Goal: Transaction & Acquisition: Purchase product/service

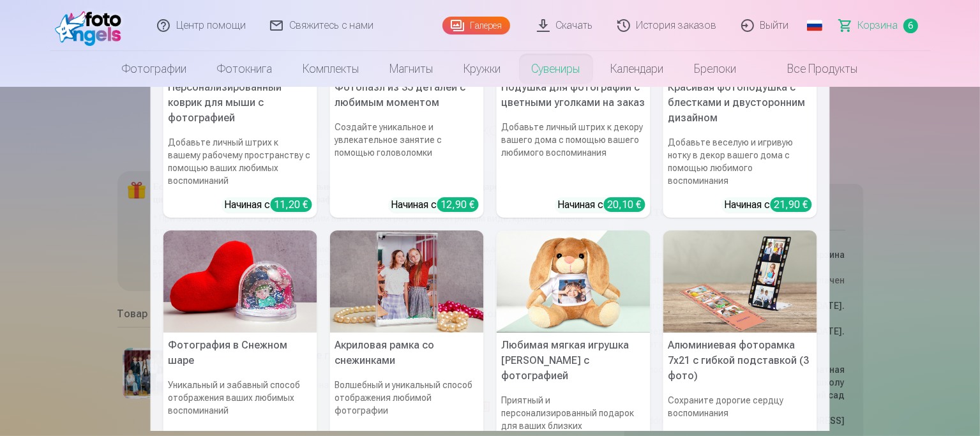
scroll to position [192, 0]
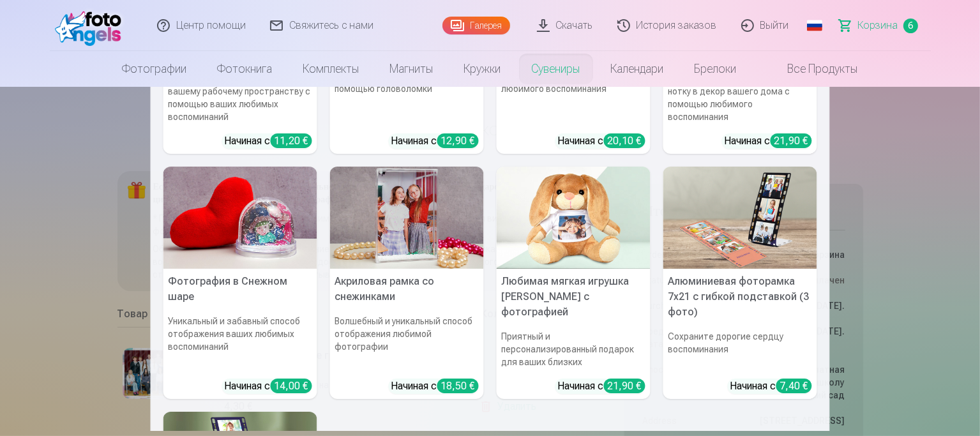
click at [730, 233] on img at bounding box center [740, 218] width 154 height 103
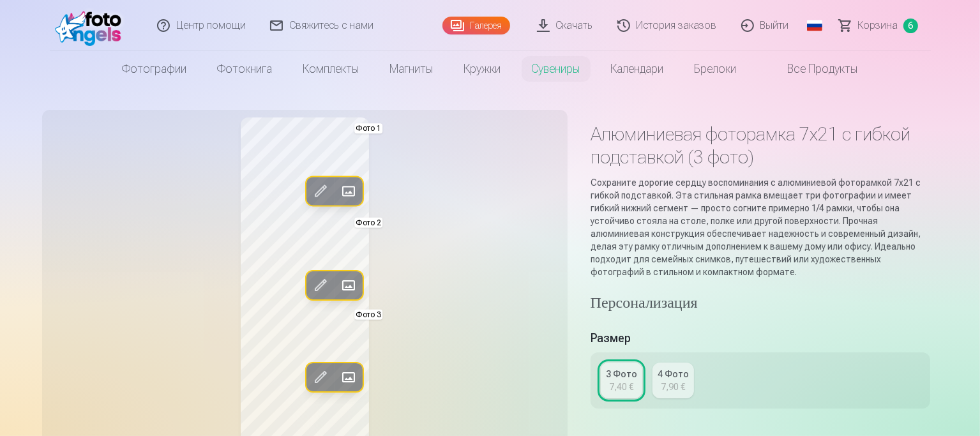
click at [574, 29] on link "Скачать" at bounding box center [565, 25] width 80 height 51
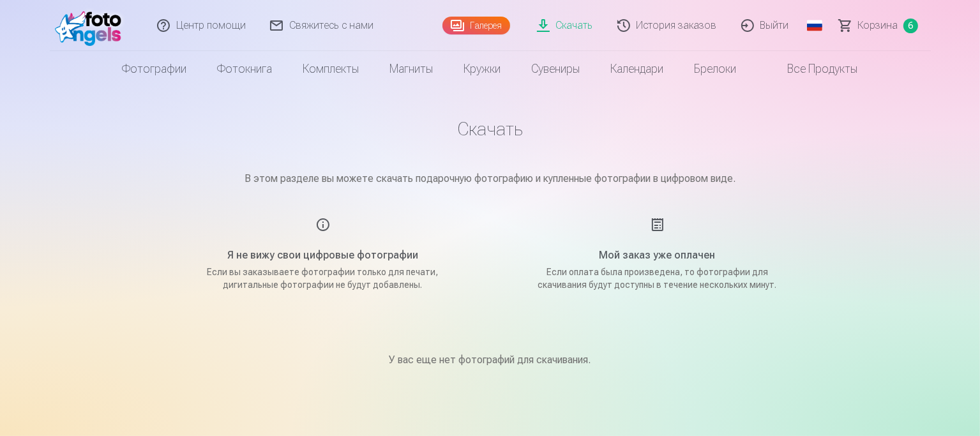
click at [472, 31] on link "Галерея" at bounding box center [476, 26] width 68 height 18
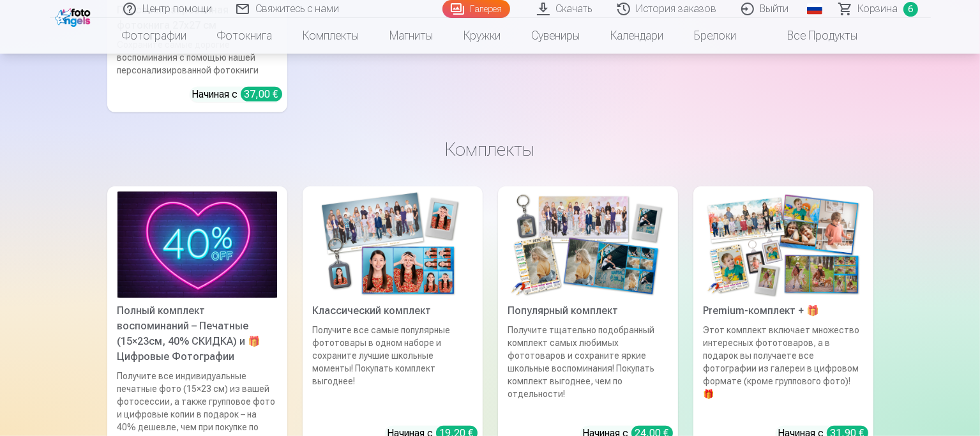
scroll to position [5682, 0]
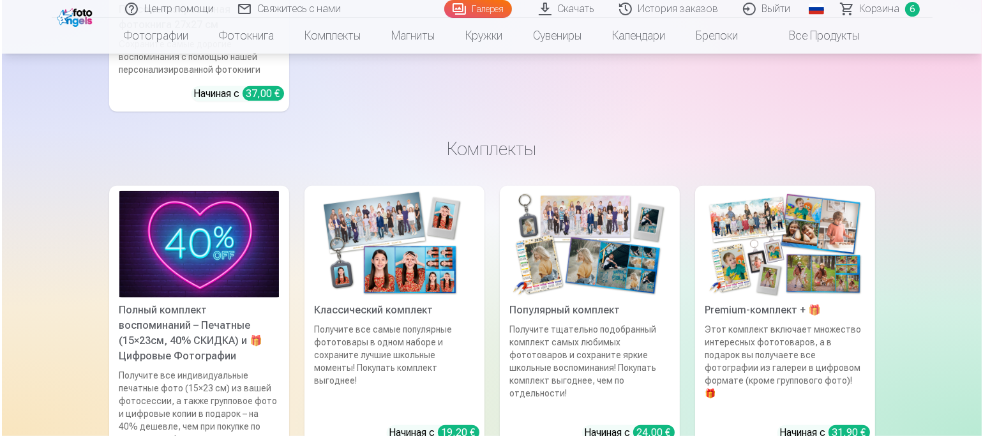
scroll to position [5699, 0]
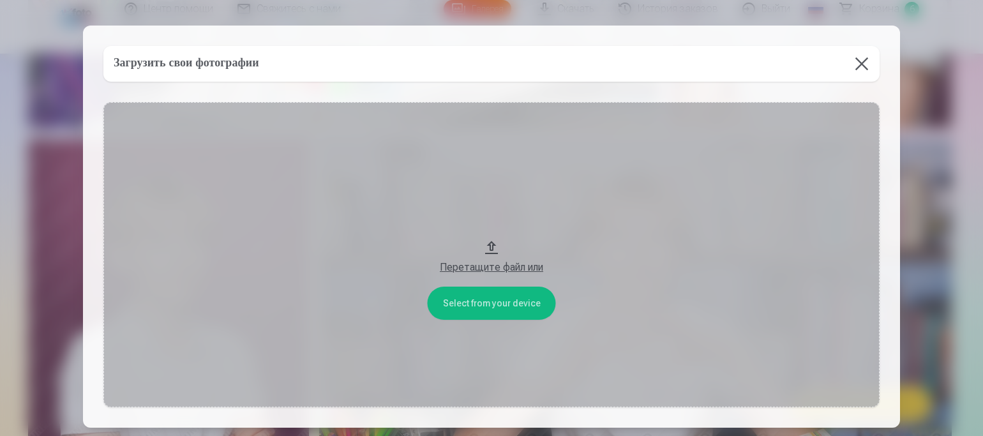
click at [478, 301] on button "Перетащите файл или" at bounding box center [491, 254] width 776 height 305
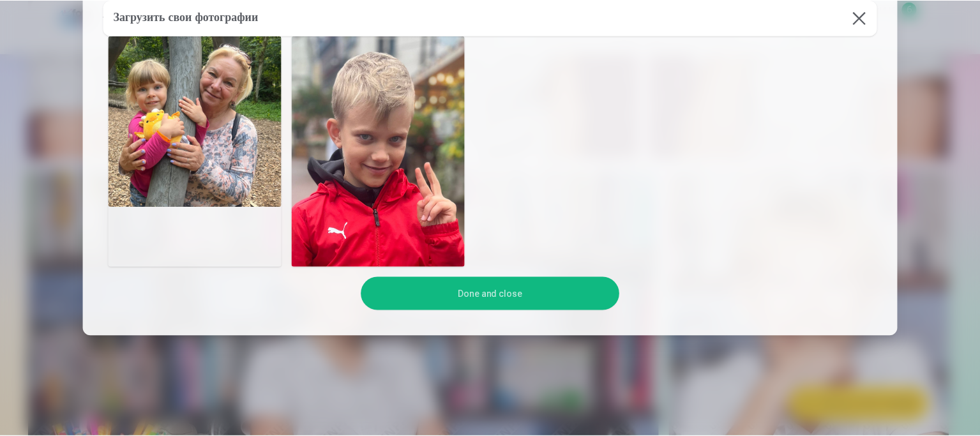
scroll to position [194, 0]
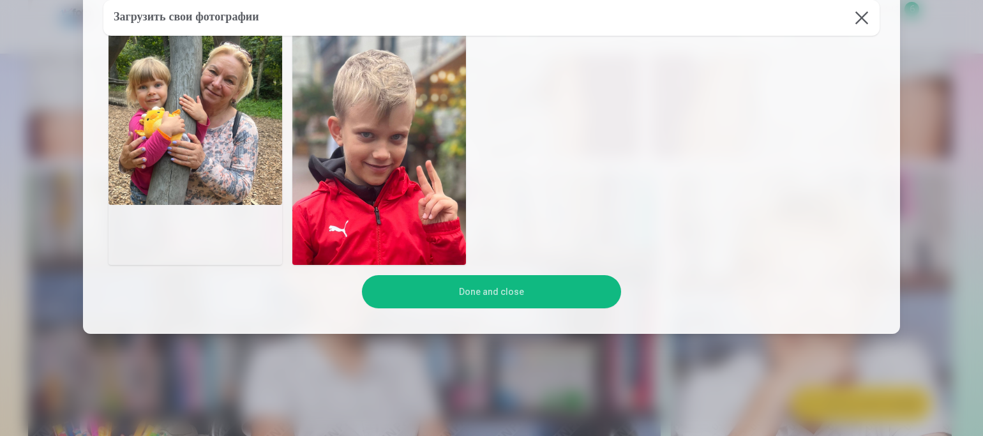
click at [491, 298] on button "Done and close" at bounding box center [491, 291] width 259 height 33
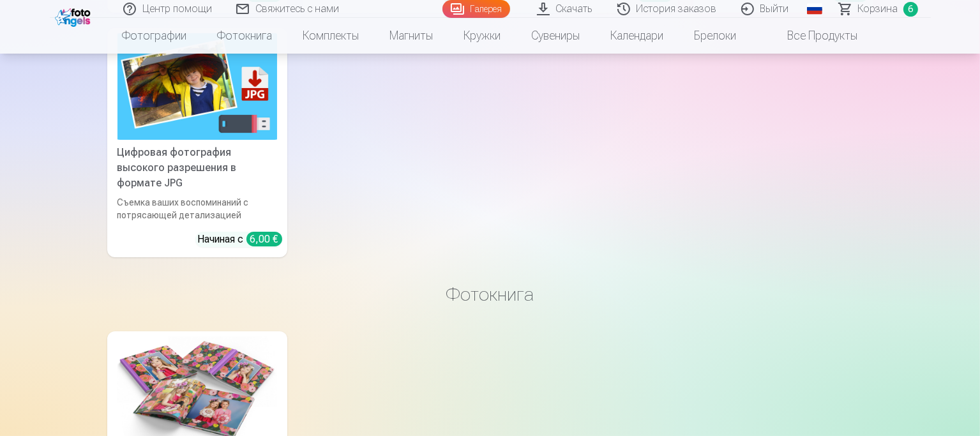
scroll to position [4724, 0]
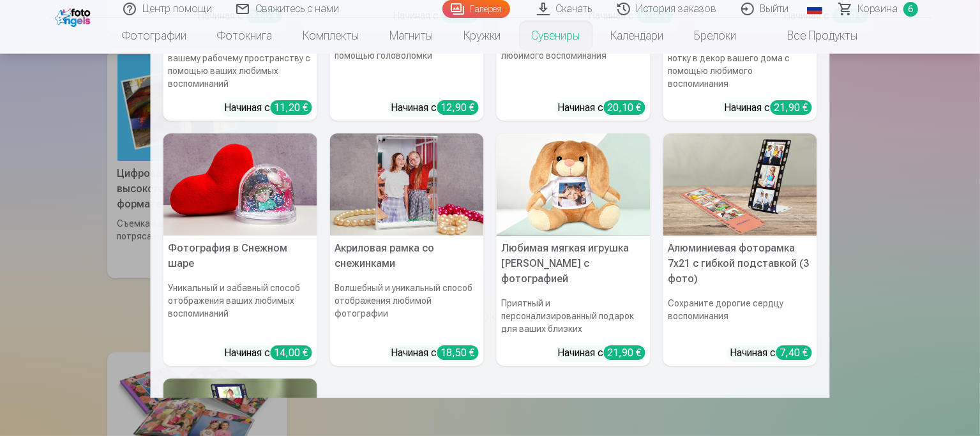
click at [719, 205] on img at bounding box center [740, 184] width 154 height 103
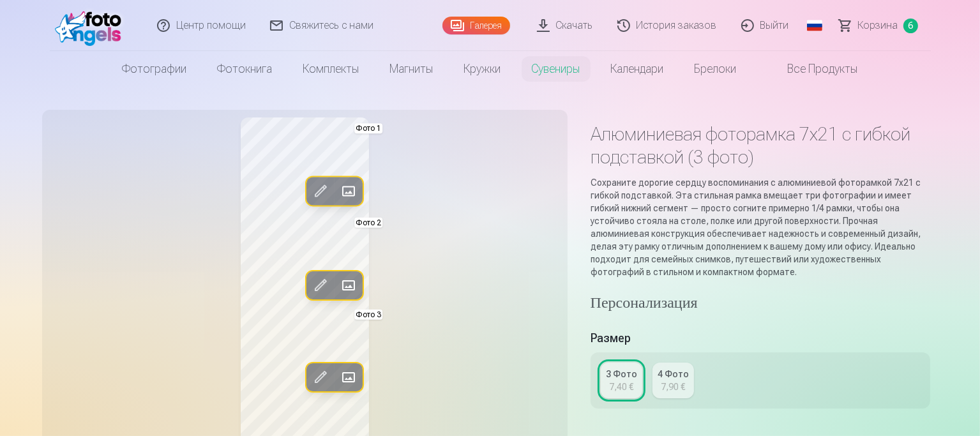
click at [338, 195] on span at bounding box center [348, 191] width 20 height 20
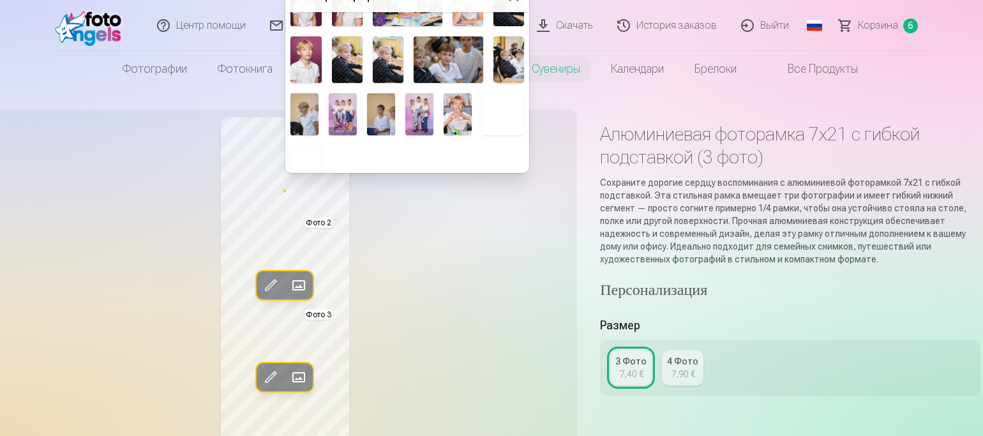
scroll to position [282, 0]
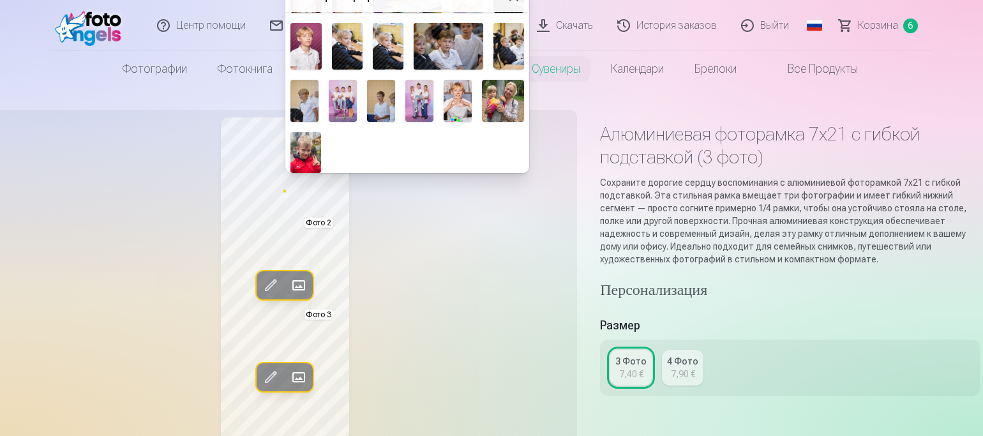
click at [304, 151] on img at bounding box center [305, 152] width 31 height 41
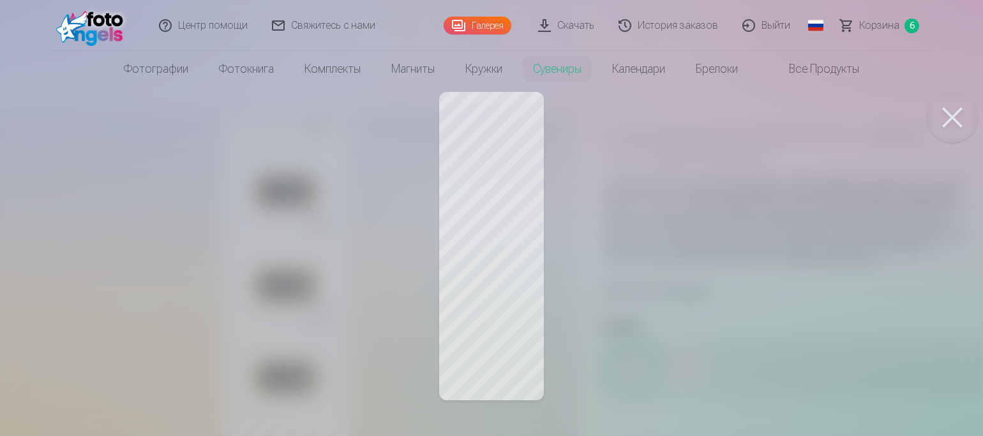
click at [473, 215] on div at bounding box center [491, 218] width 983 height 436
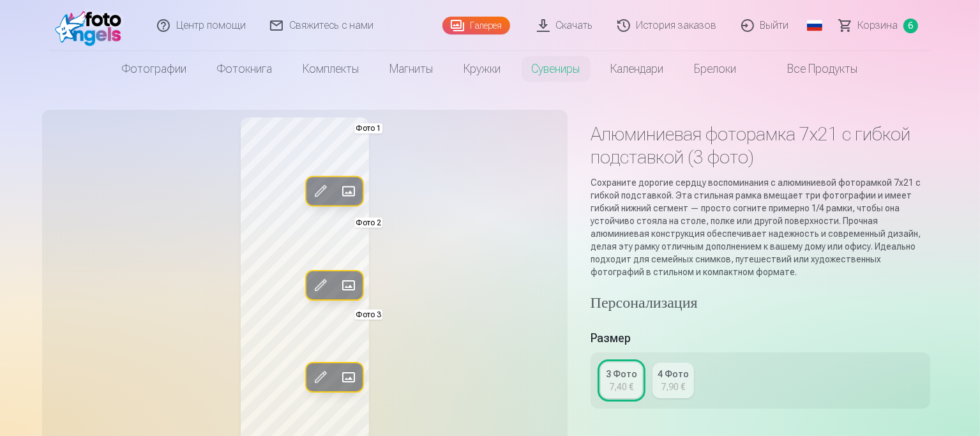
click at [338, 287] on span at bounding box center [348, 285] width 20 height 20
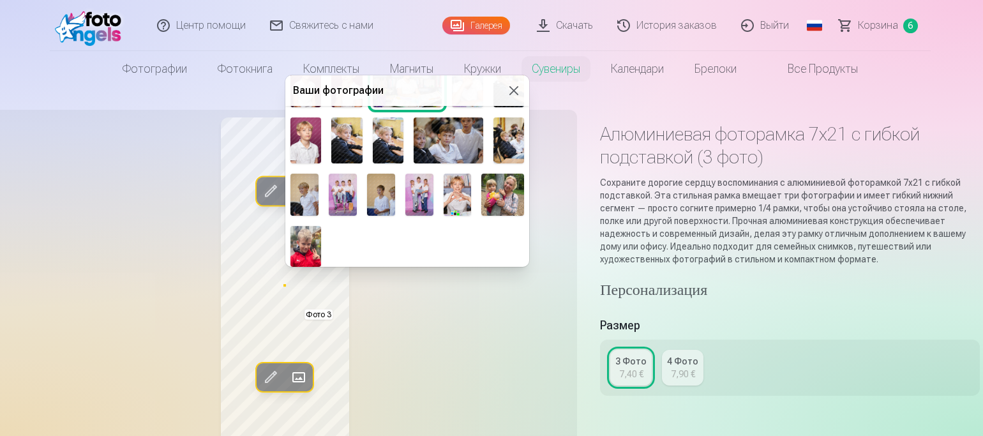
click at [495, 189] on img at bounding box center [502, 195] width 43 height 42
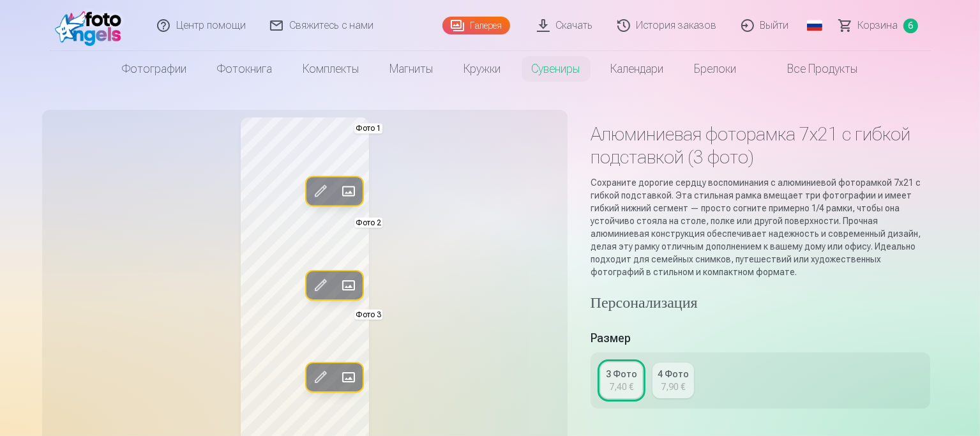
click at [338, 192] on span at bounding box center [348, 191] width 20 height 20
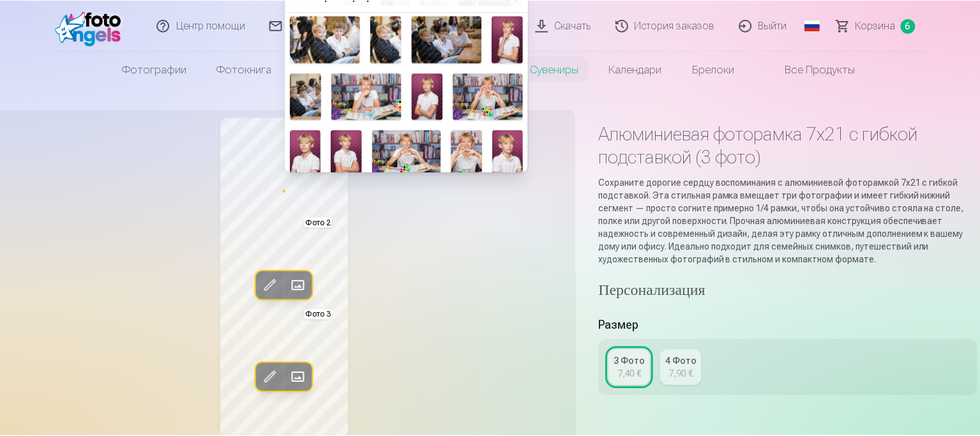
scroll to position [0, 0]
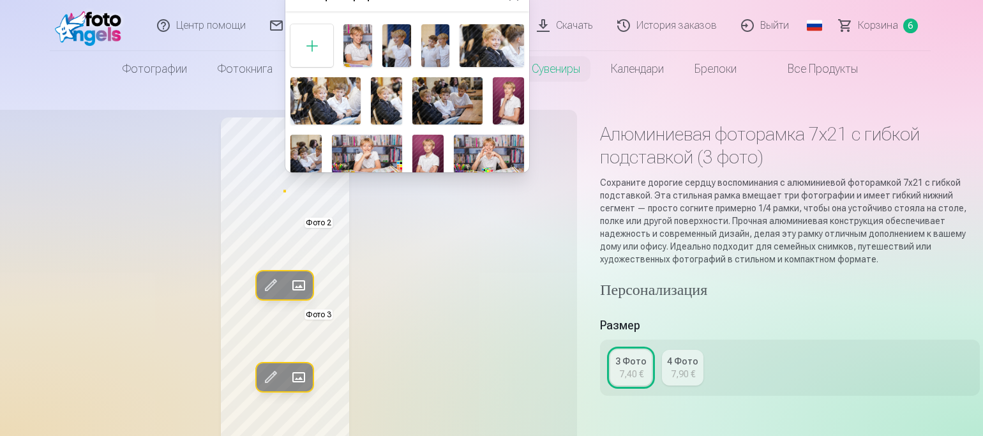
click at [358, 47] on img at bounding box center [357, 45] width 29 height 43
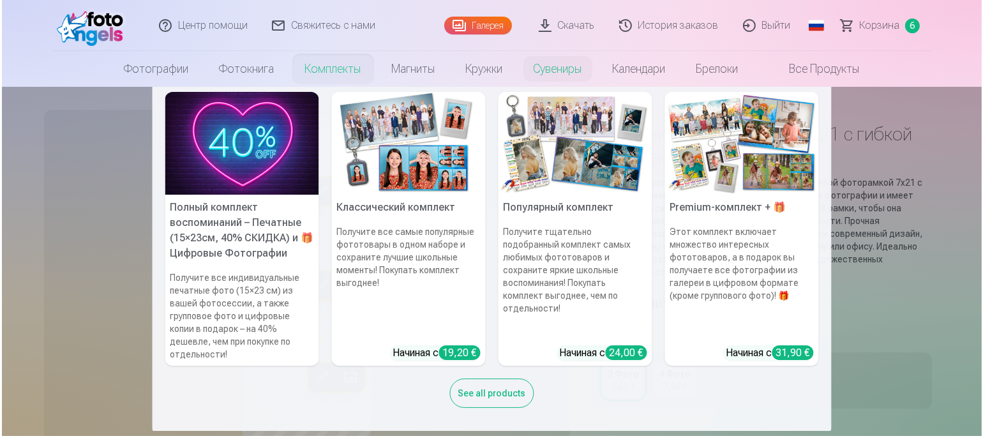
scroll to position [10, 0]
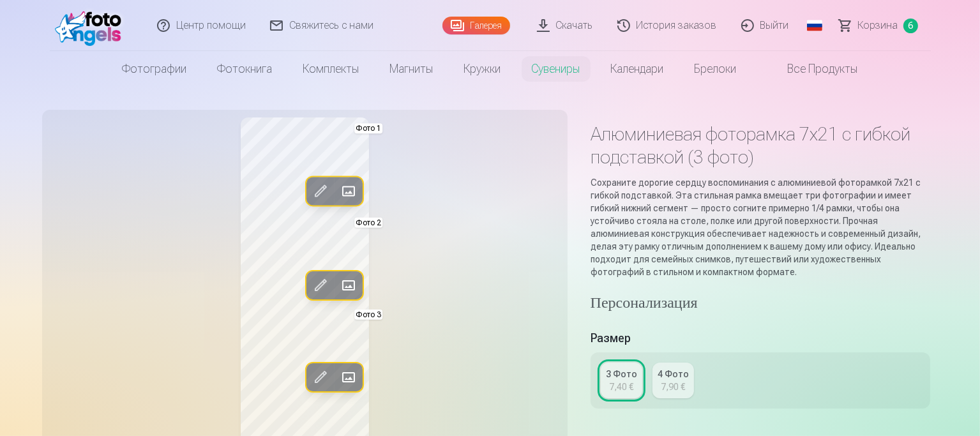
click at [338, 379] on span at bounding box center [348, 377] width 20 height 20
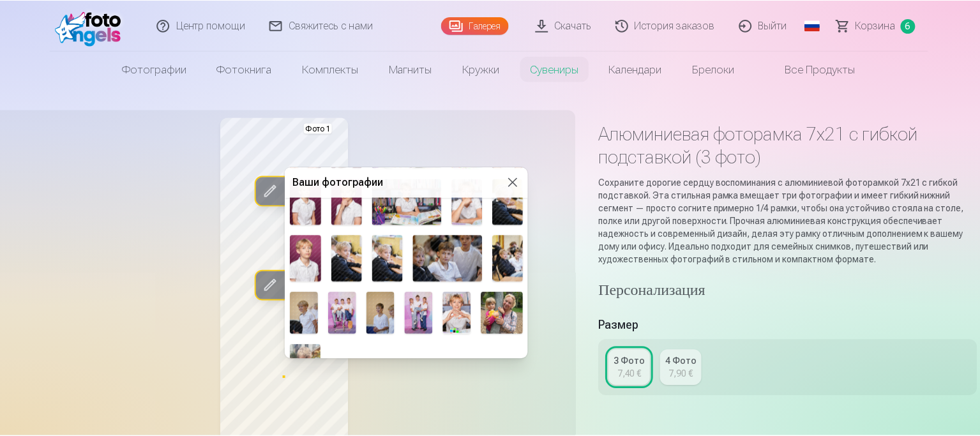
scroll to position [282, 0]
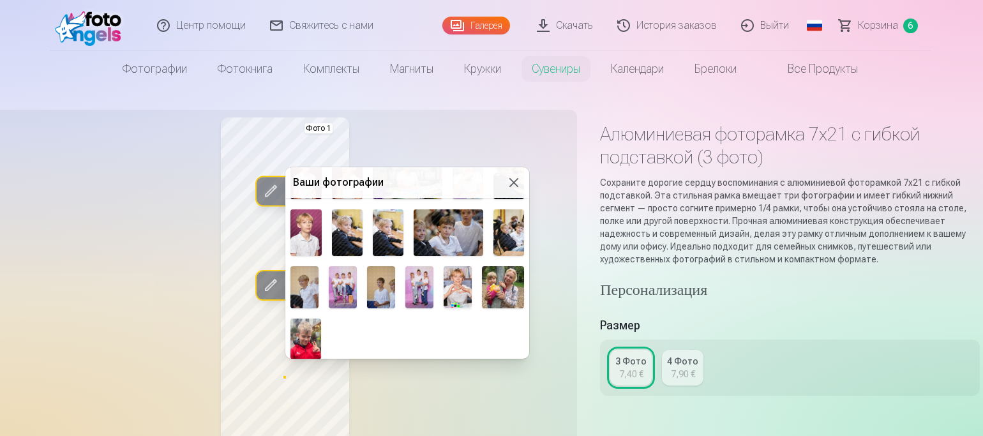
click at [298, 333] on img at bounding box center [305, 339] width 31 height 41
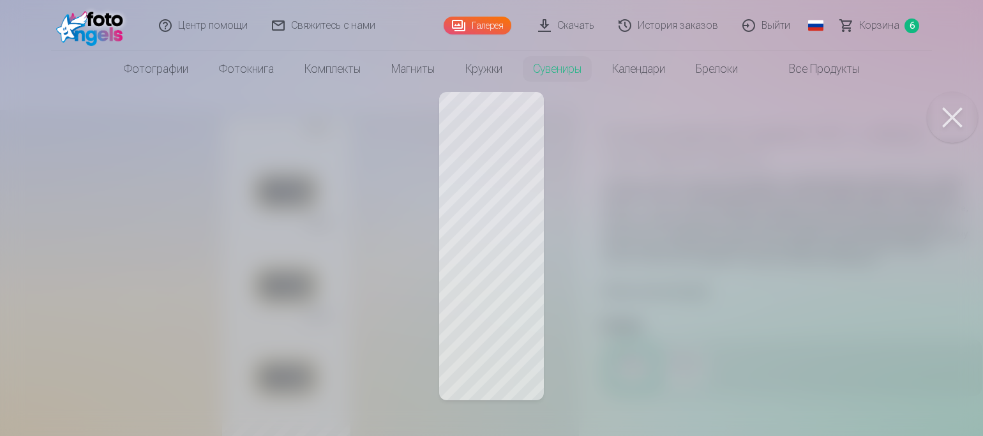
click at [476, 371] on div at bounding box center [491, 218] width 983 height 436
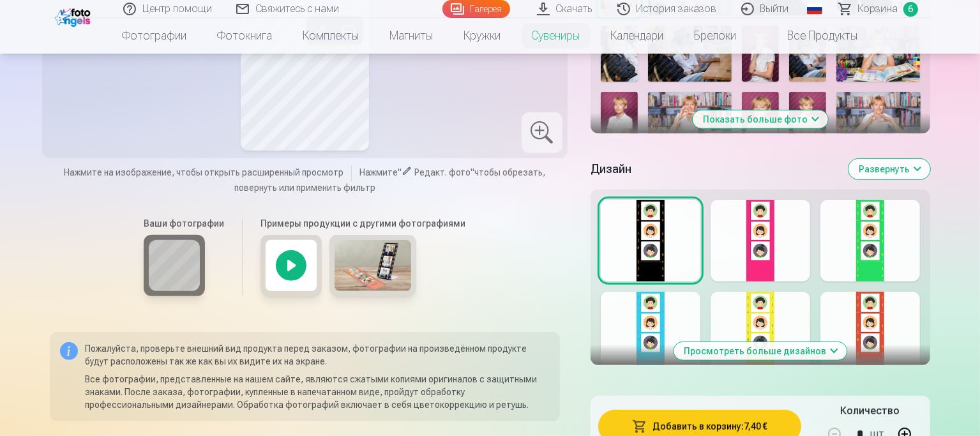
scroll to position [575, 0]
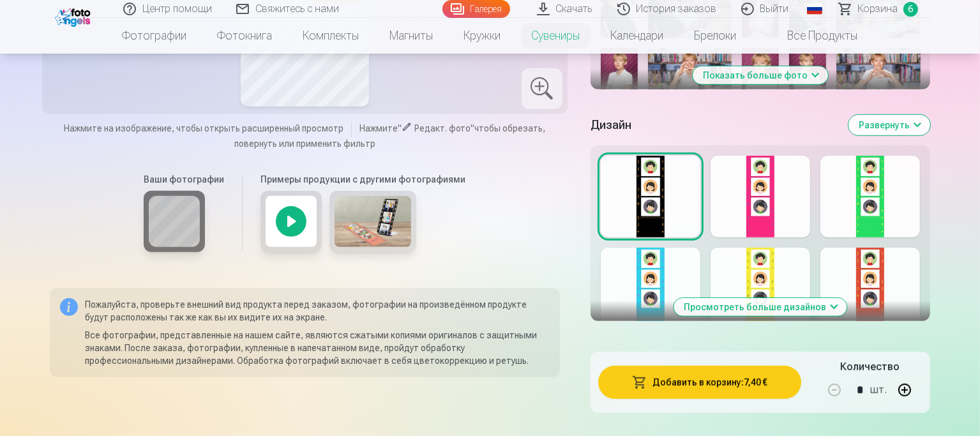
click at [847, 298] on button "Просмотреть больше дизайнов" at bounding box center [760, 307] width 173 height 18
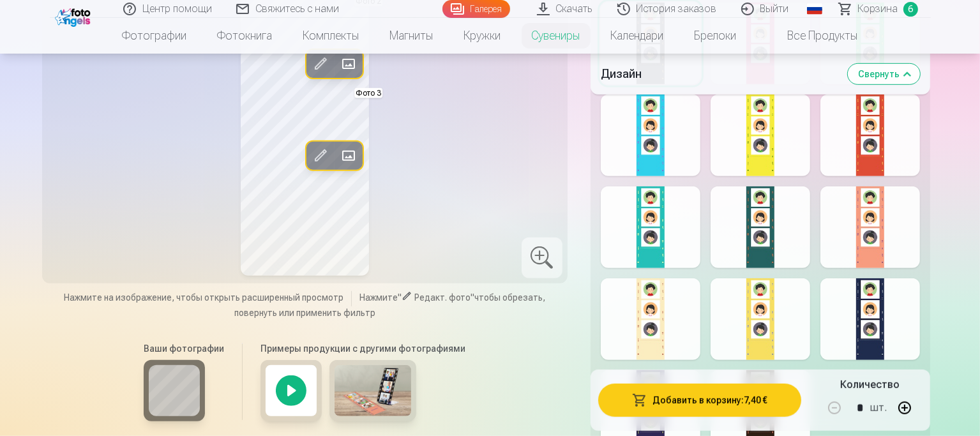
scroll to position [830, 0]
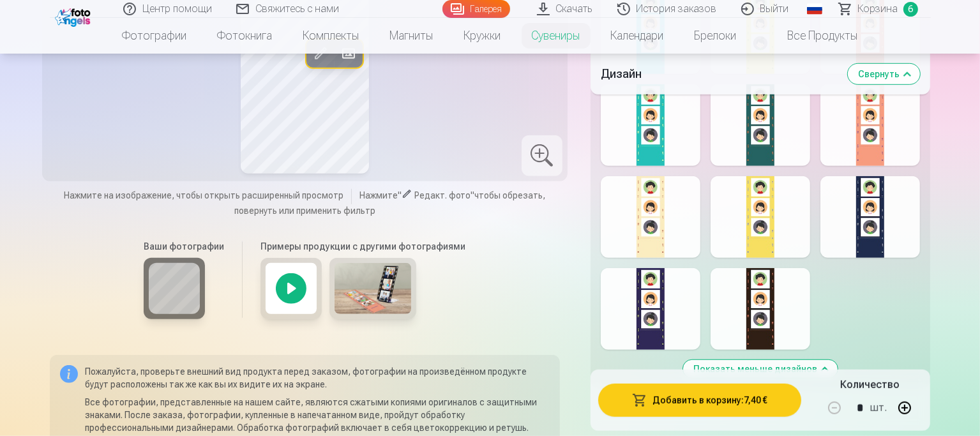
click at [915, 235] on div at bounding box center [870, 217] width 100 height 82
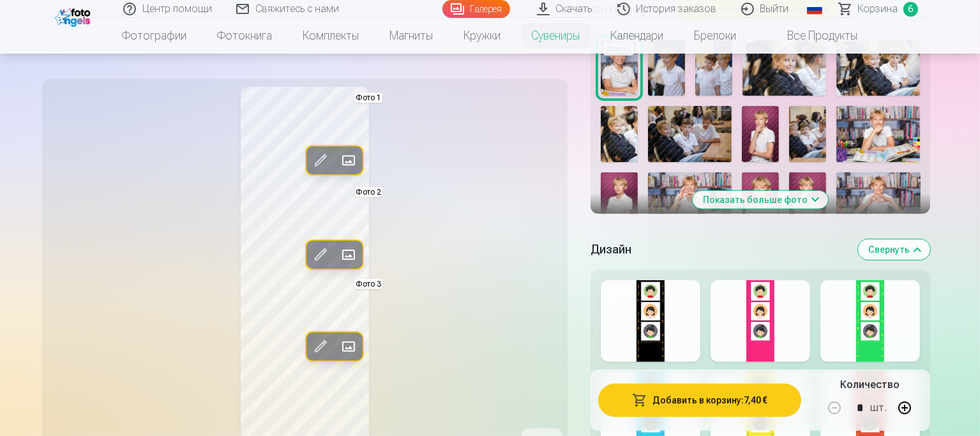
scroll to position [447, 0]
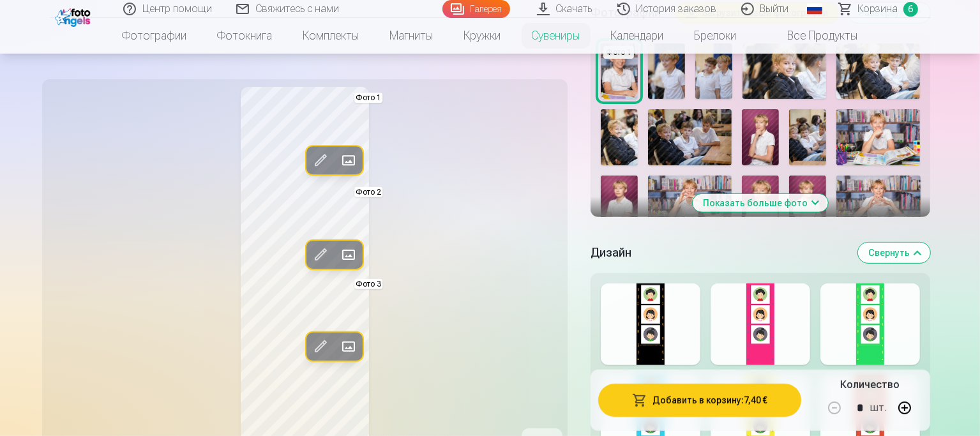
click at [920, 342] on div at bounding box center [870, 324] width 100 height 82
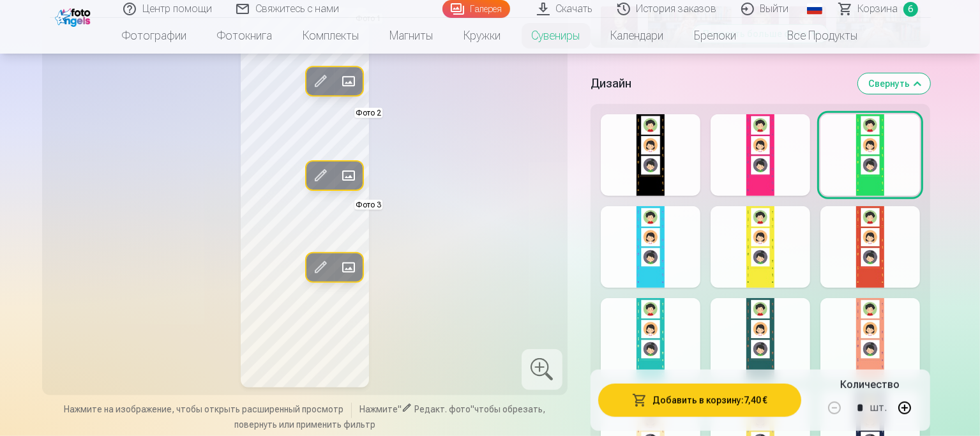
scroll to position [638, 0]
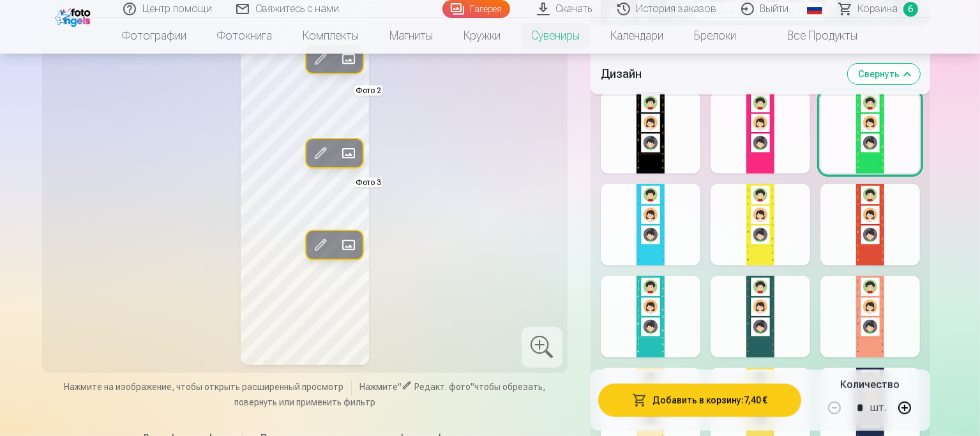
click at [665, 241] on div at bounding box center [651, 225] width 100 height 82
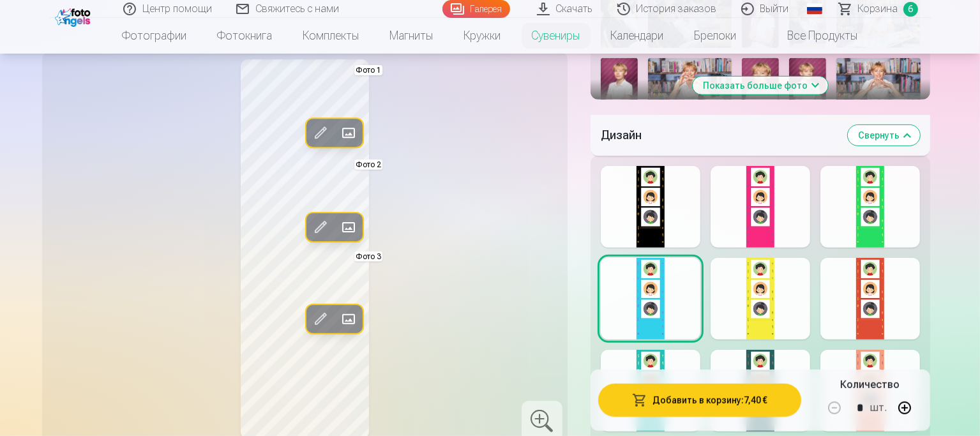
scroll to position [702, 0]
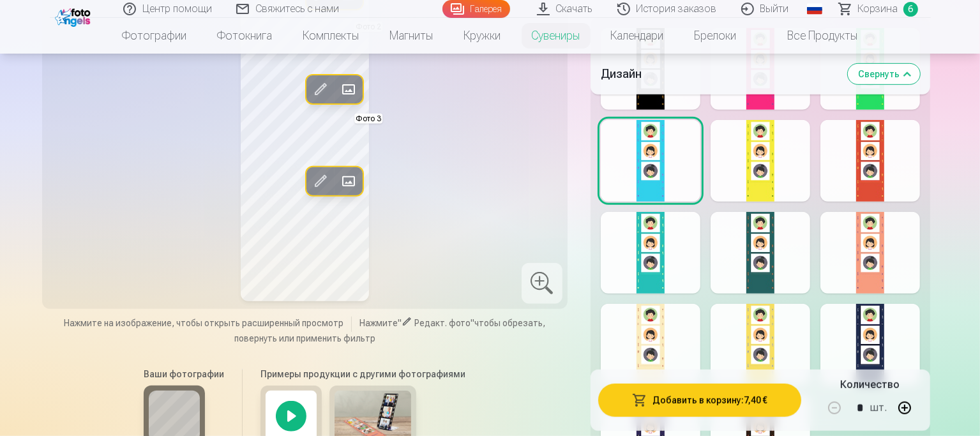
click at [907, 359] on div at bounding box center [870, 345] width 100 height 82
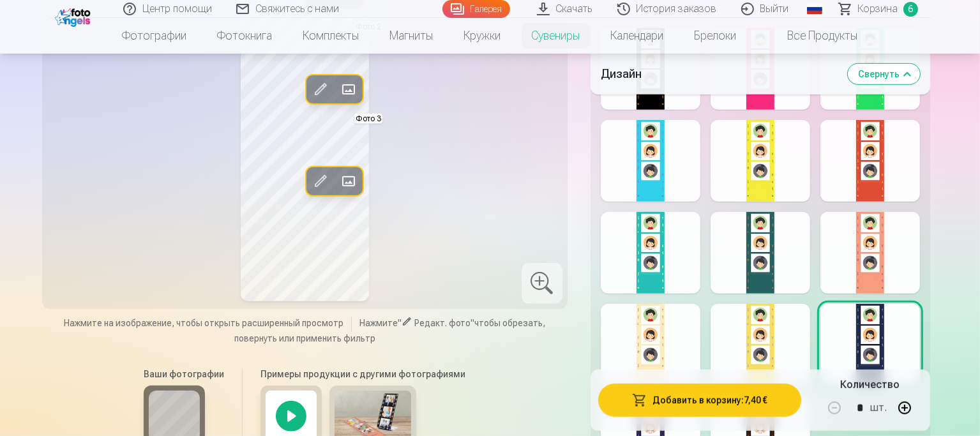
click at [663, 363] on div at bounding box center [651, 345] width 100 height 82
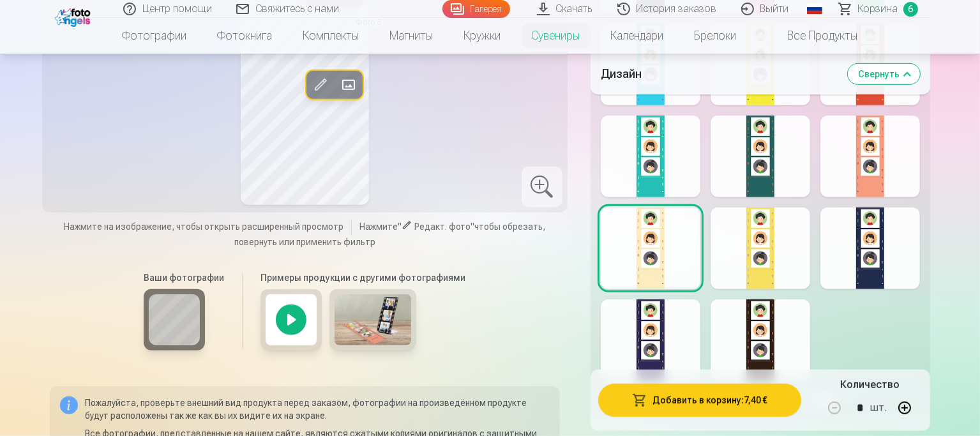
scroll to position [830, 0]
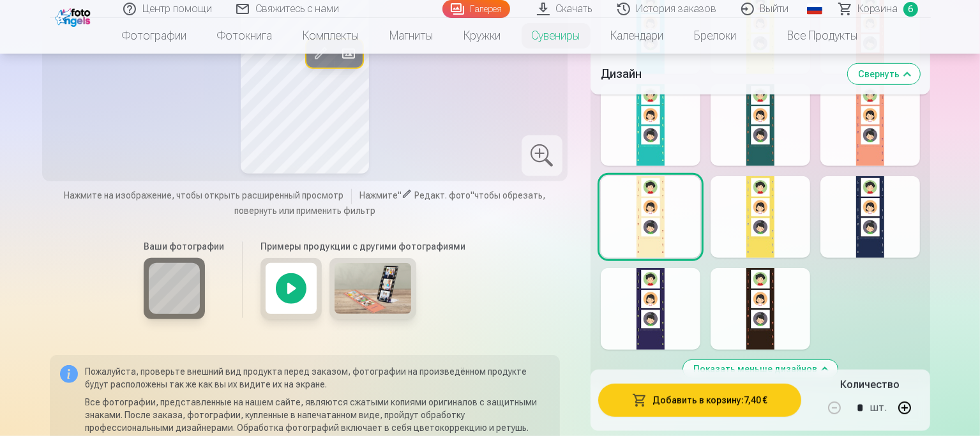
click at [792, 234] on div at bounding box center [761, 217] width 100 height 82
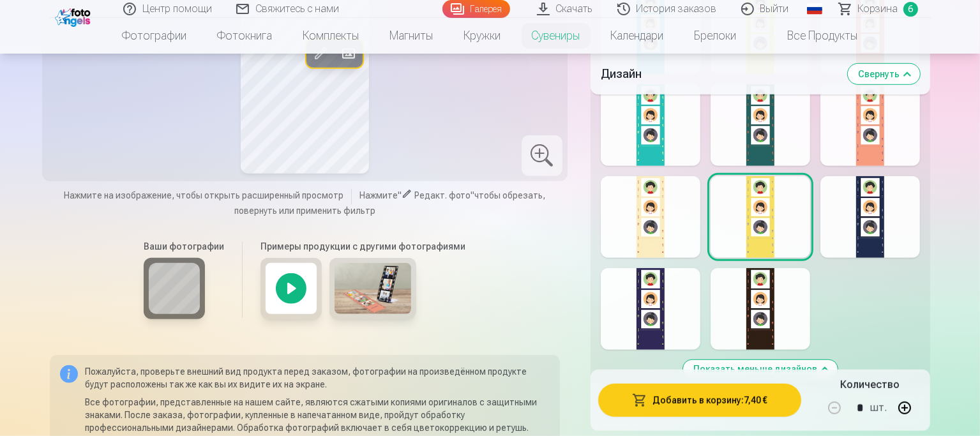
click at [787, 326] on div at bounding box center [761, 309] width 100 height 82
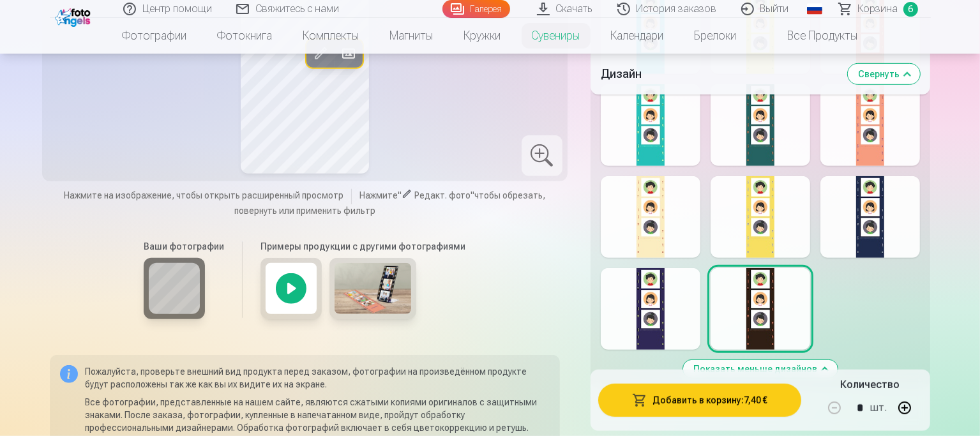
click at [664, 331] on div at bounding box center [651, 309] width 100 height 82
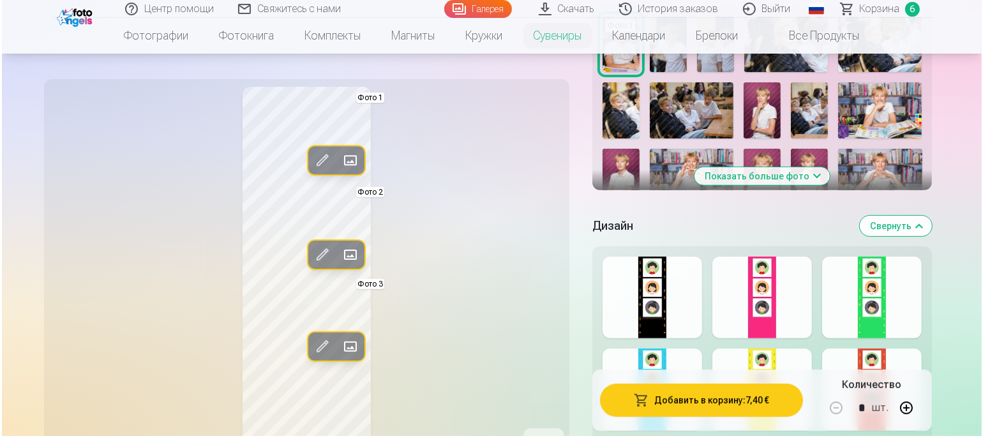
scroll to position [447, 0]
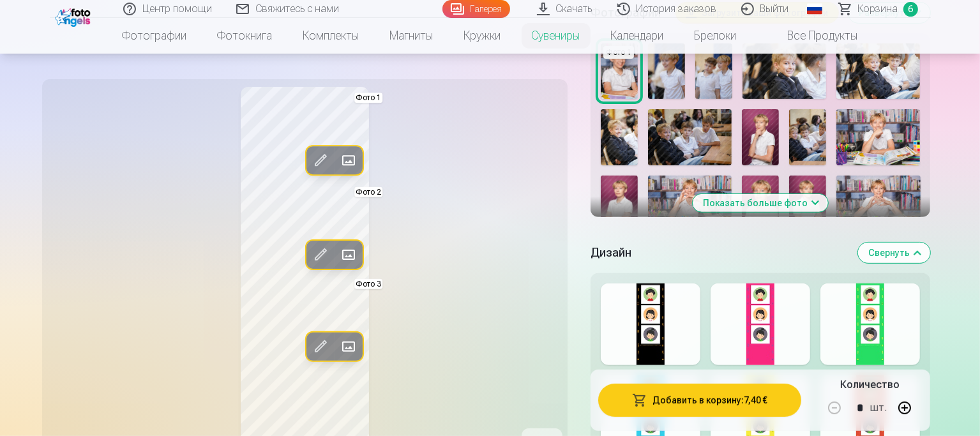
click at [740, 405] on button "Добавить в корзину : 7,40 €" at bounding box center [700, 400] width 204 height 33
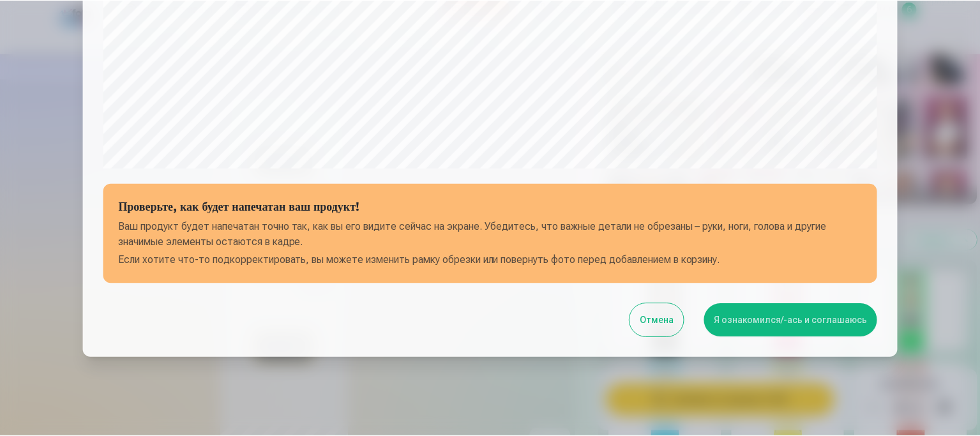
scroll to position [483, 0]
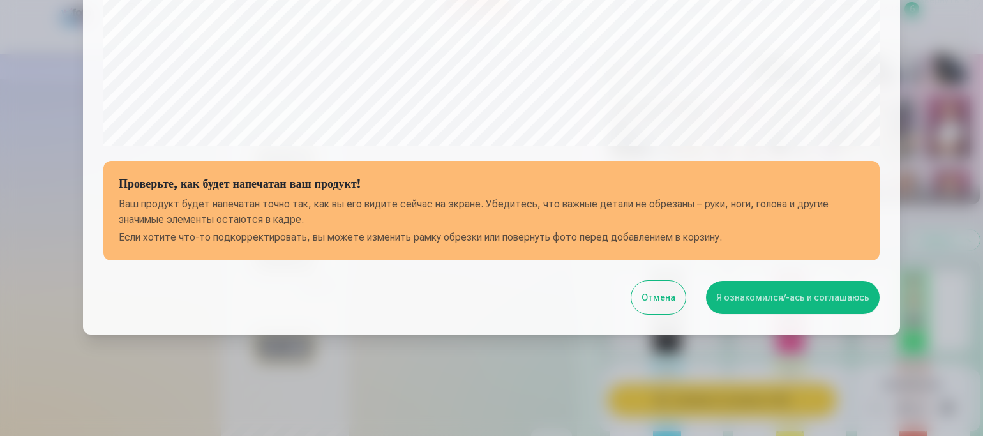
click at [772, 299] on button "Я ознакомился/-ась и соглашаюсь" at bounding box center [793, 297] width 174 height 33
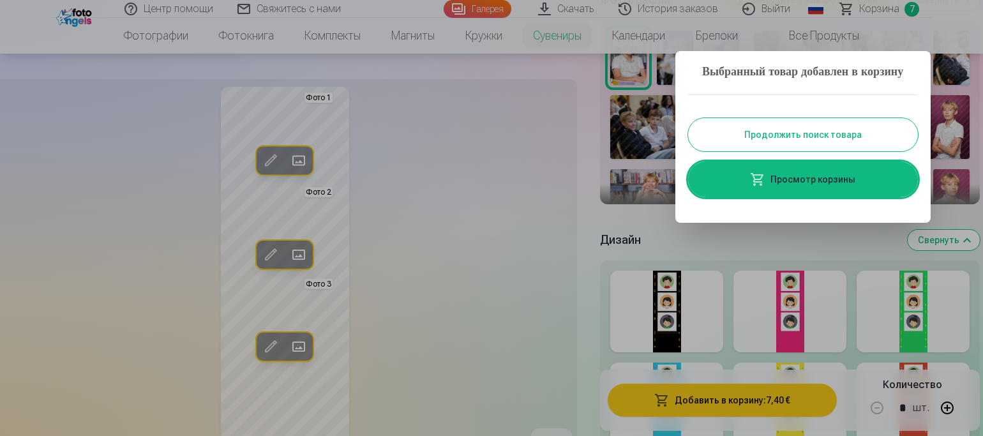
click at [840, 151] on button "Продолжить поиск товара" at bounding box center [803, 134] width 230 height 33
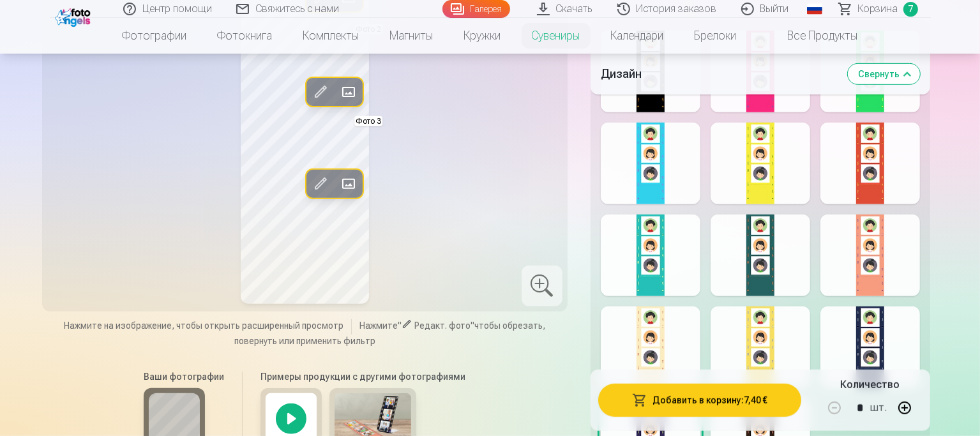
scroll to position [702, 0]
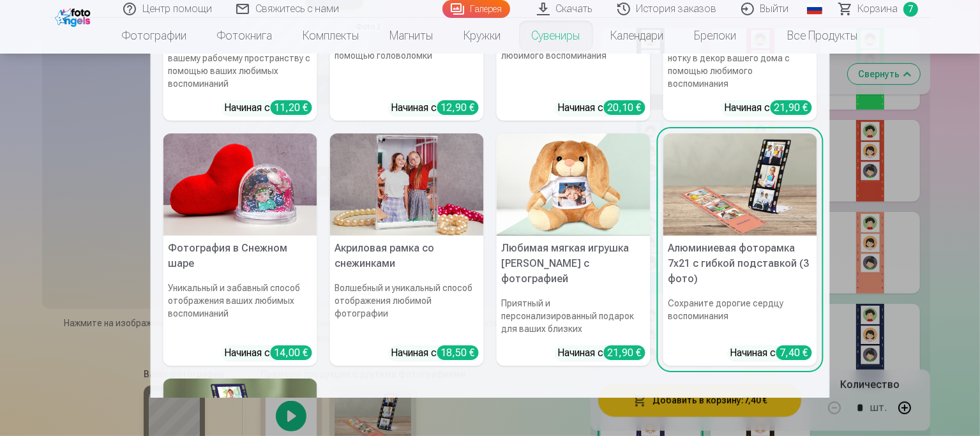
click at [735, 260] on h5 "Алюминиевая фоторамка 7x21 с гибкой подставкой (3 фото)" at bounding box center [740, 264] width 154 height 56
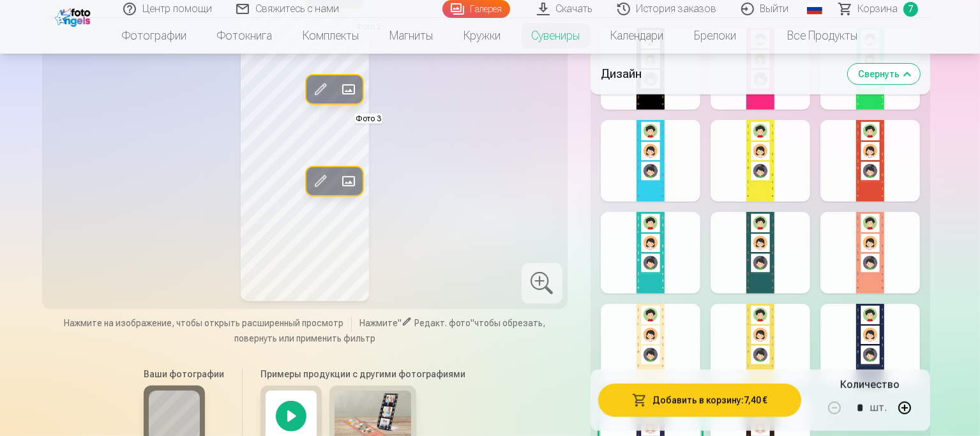
scroll to position [0, 0]
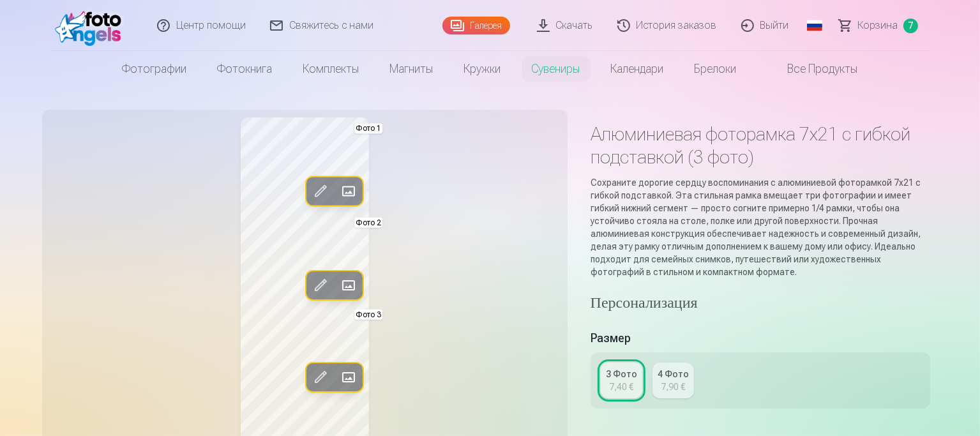
click at [675, 368] on div "4 Фото" at bounding box center [673, 374] width 31 height 13
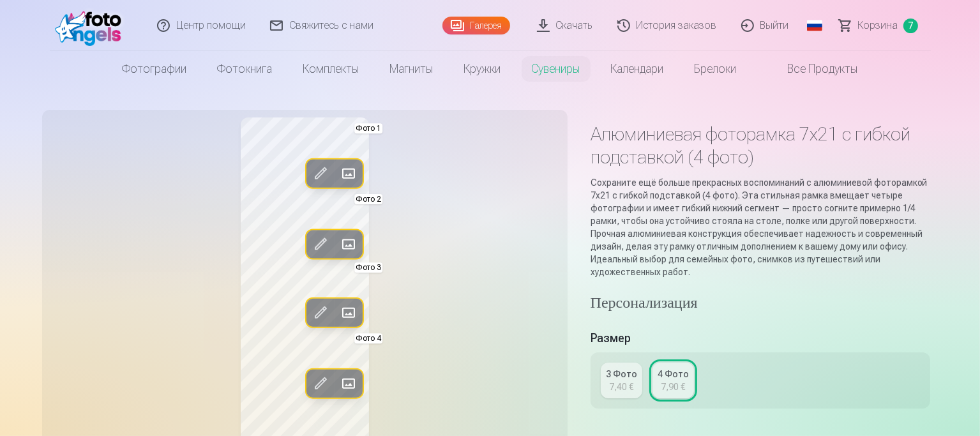
click at [871, 30] on span "Корзина" at bounding box center [878, 25] width 40 height 15
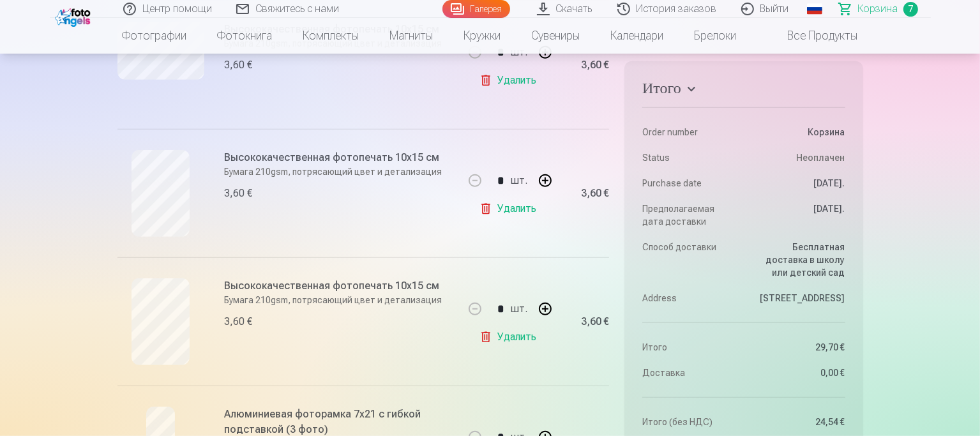
scroll to position [702, 0]
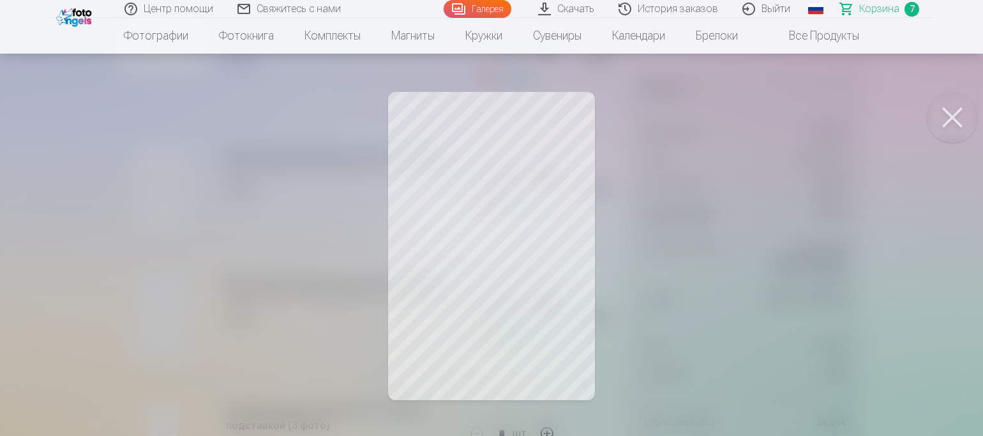
click at [955, 119] on button at bounding box center [952, 117] width 51 height 51
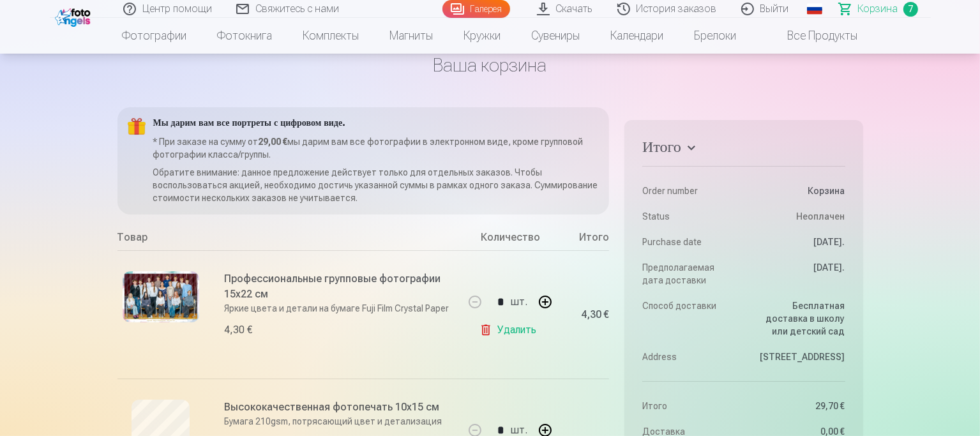
scroll to position [64, 0]
click at [490, 10] on link "Галерея" at bounding box center [476, 9] width 68 height 18
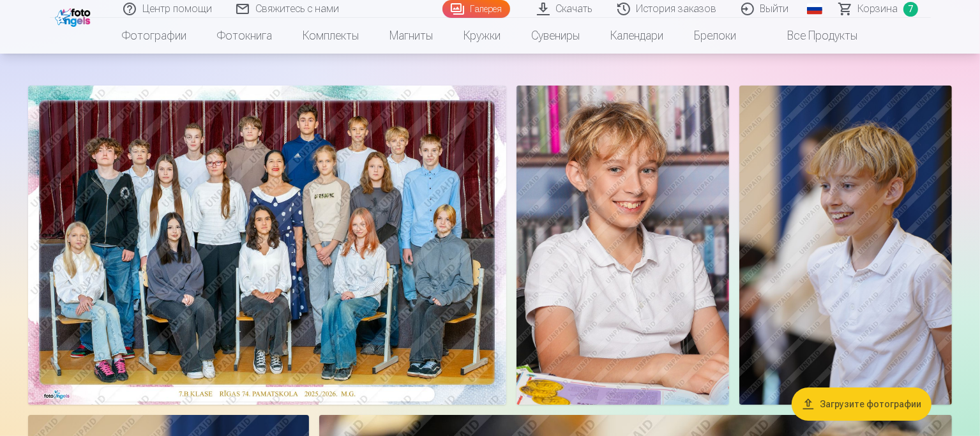
scroll to position [128, 0]
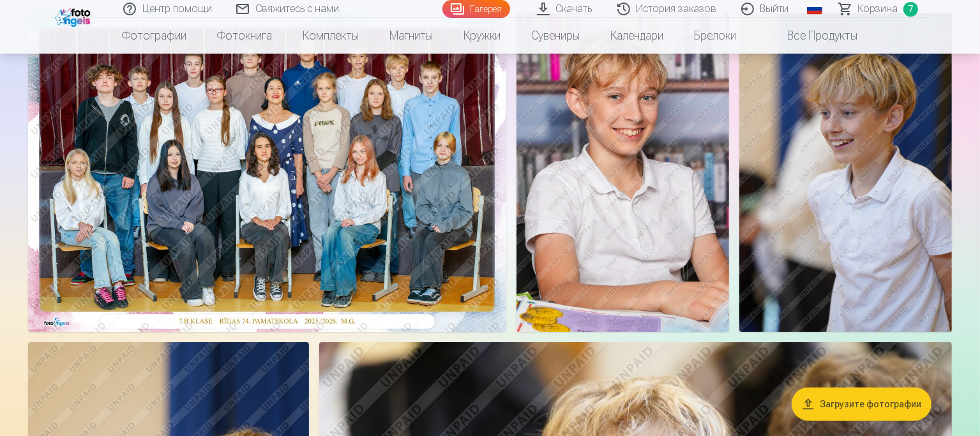
click at [882, 8] on span "Корзина" at bounding box center [878, 8] width 40 height 15
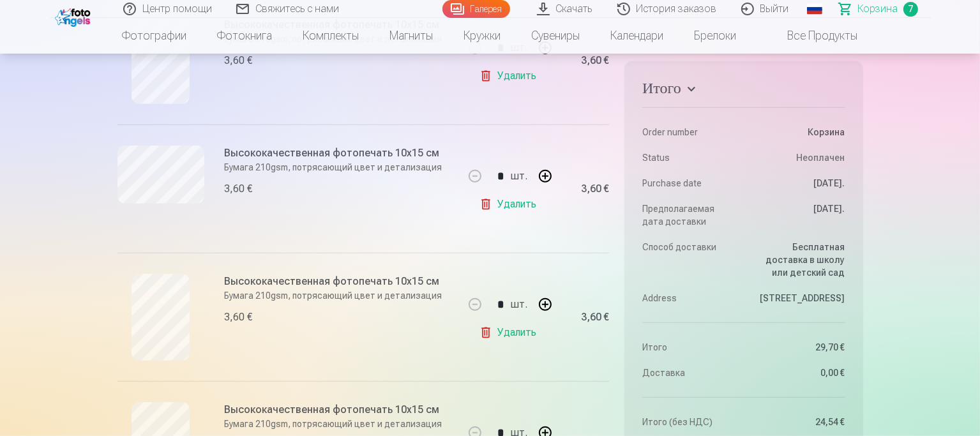
scroll to position [192, 0]
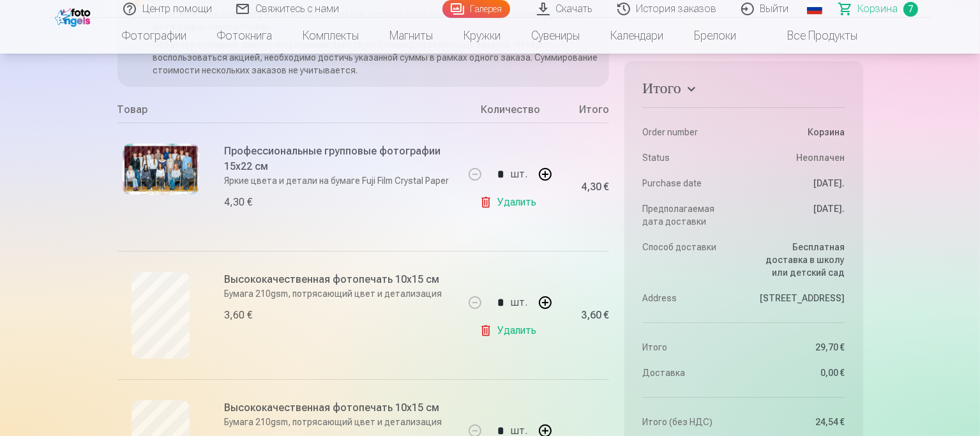
click at [479, 11] on link "Галерея" at bounding box center [476, 9] width 68 height 18
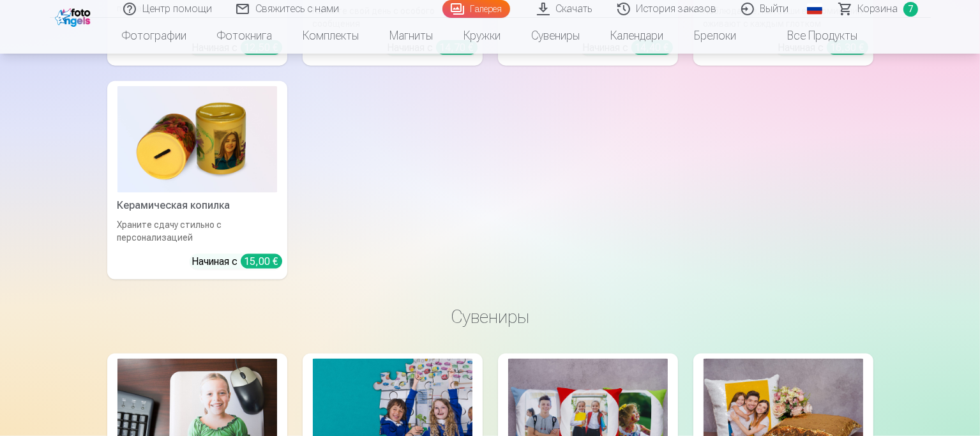
scroll to position [6703, 0]
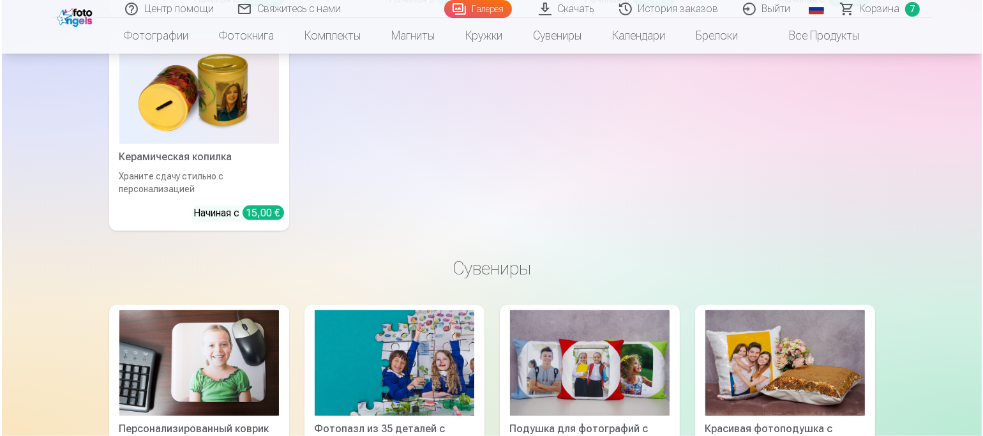
scroll to position [6724, 0]
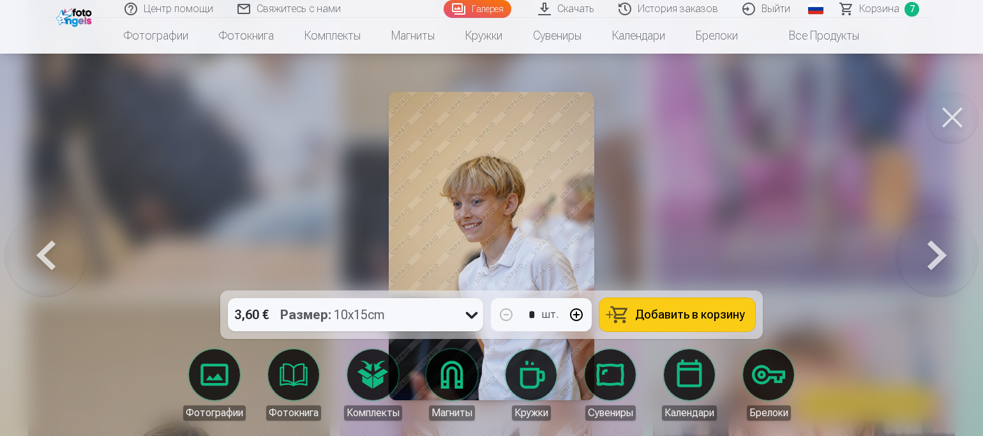
click at [691, 320] on span "Добавить в корзину" at bounding box center [690, 314] width 110 height 11
click at [878, 6] on span "Корзина" at bounding box center [879, 8] width 40 height 15
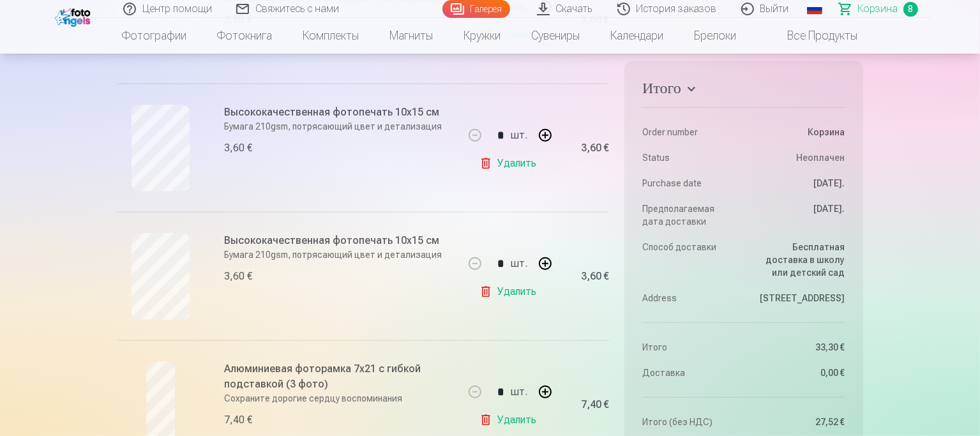
scroll to position [766, 0]
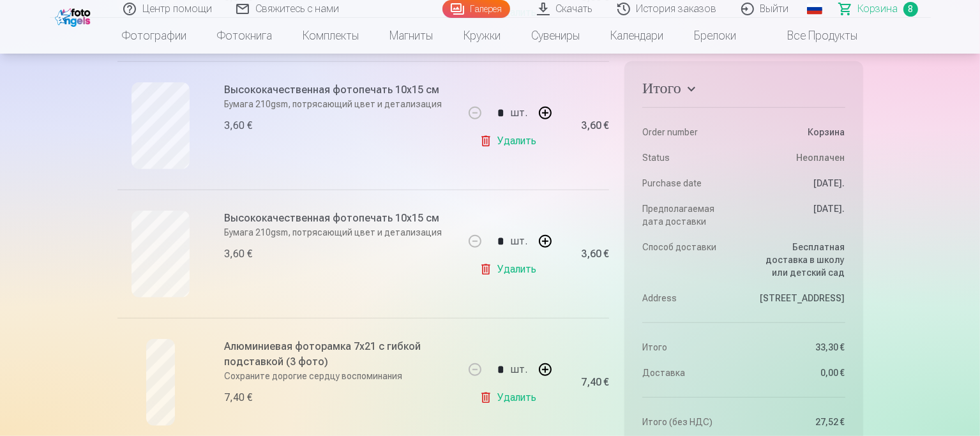
click at [511, 143] on link "Удалить" at bounding box center [510, 141] width 62 height 26
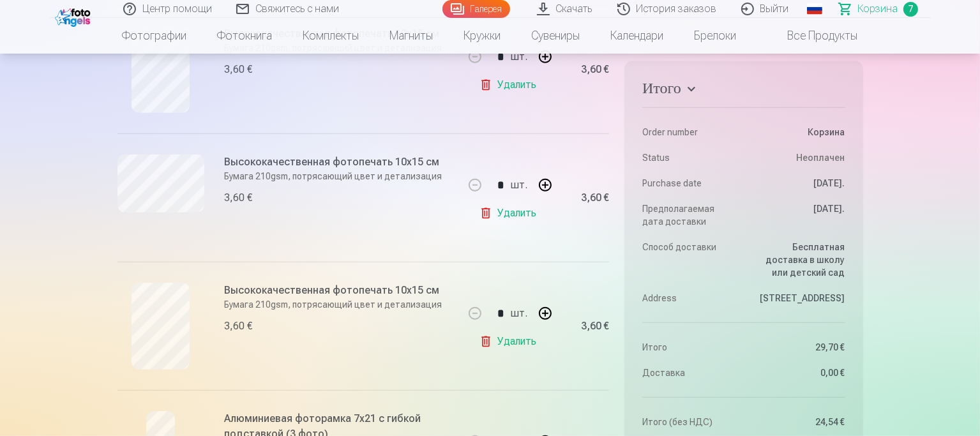
scroll to position [638, 0]
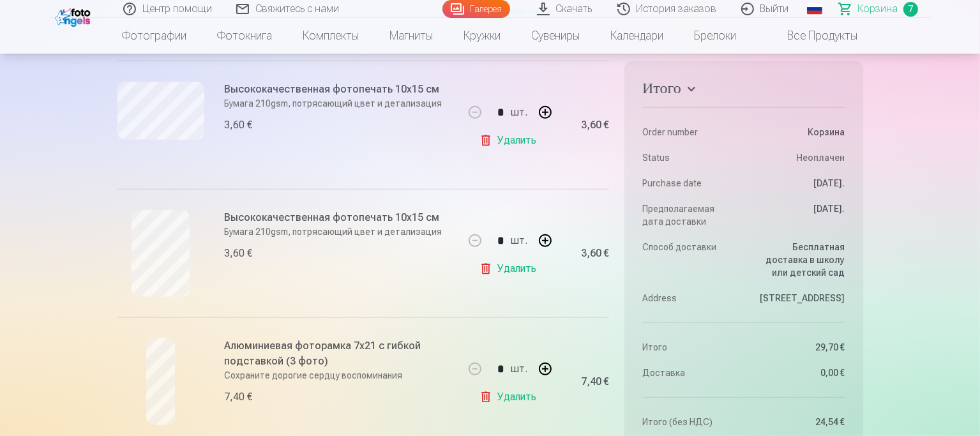
click at [512, 267] on link "Удалить" at bounding box center [510, 269] width 62 height 26
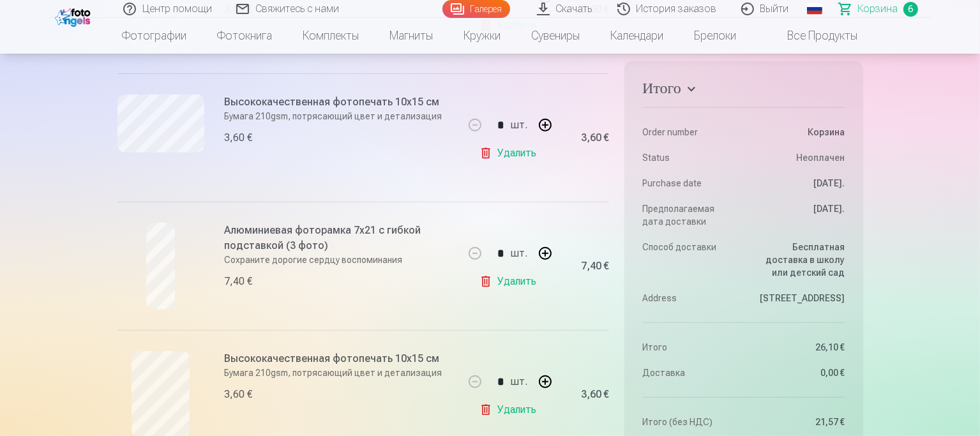
click at [486, 8] on link "Галерея" at bounding box center [476, 9] width 68 height 18
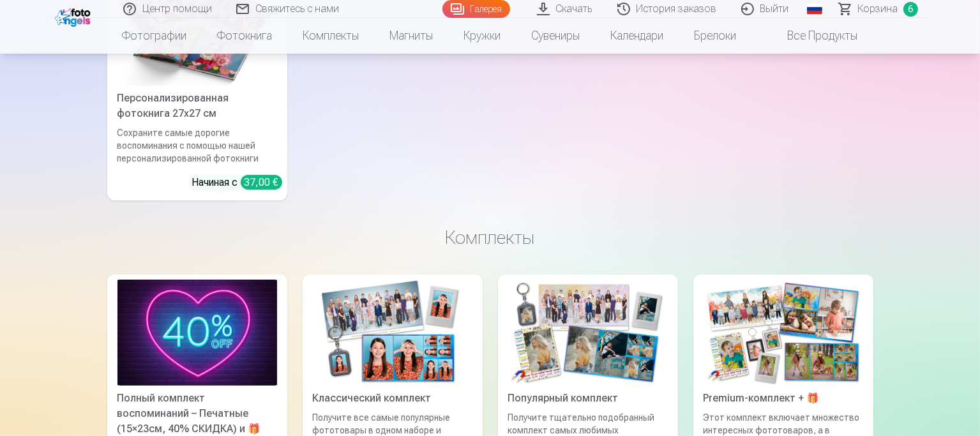
scroll to position [5171, 0]
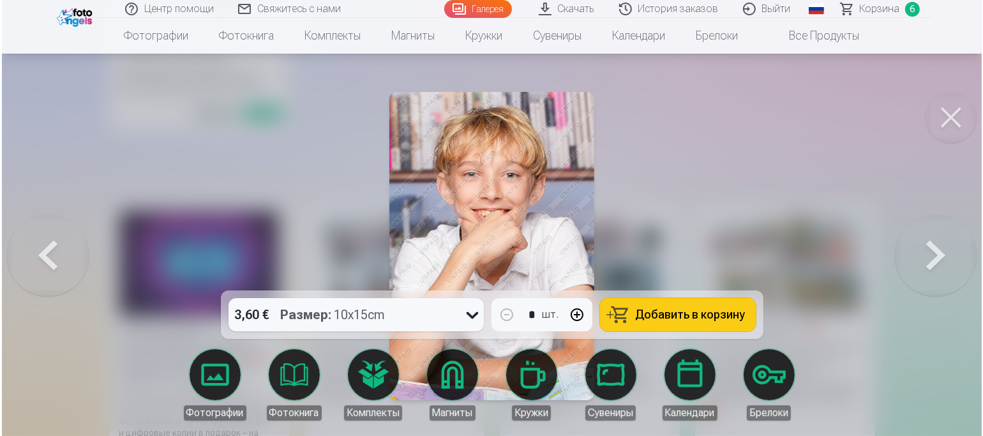
scroll to position [5186, 0]
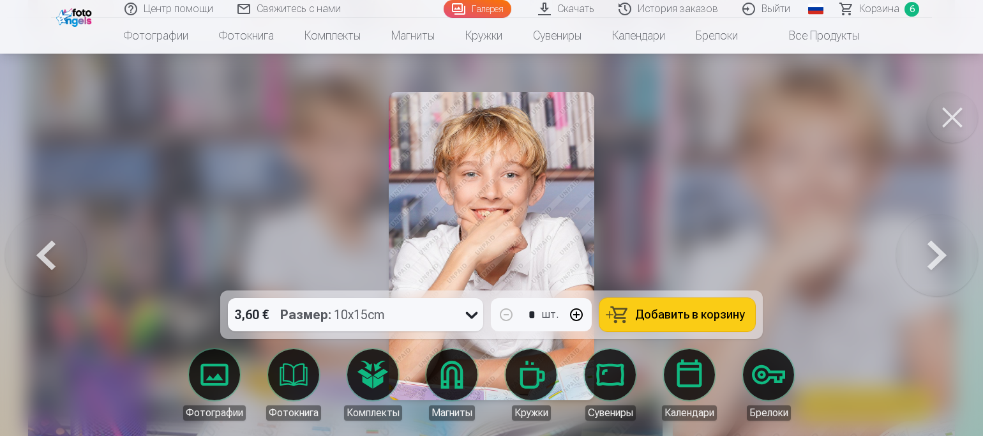
click at [651, 313] on span "Добавить в корзину" at bounding box center [690, 314] width 110 height 11
click at [890, 13] on span "Корзина" at bounding box center [879, 8] width 40 height 15
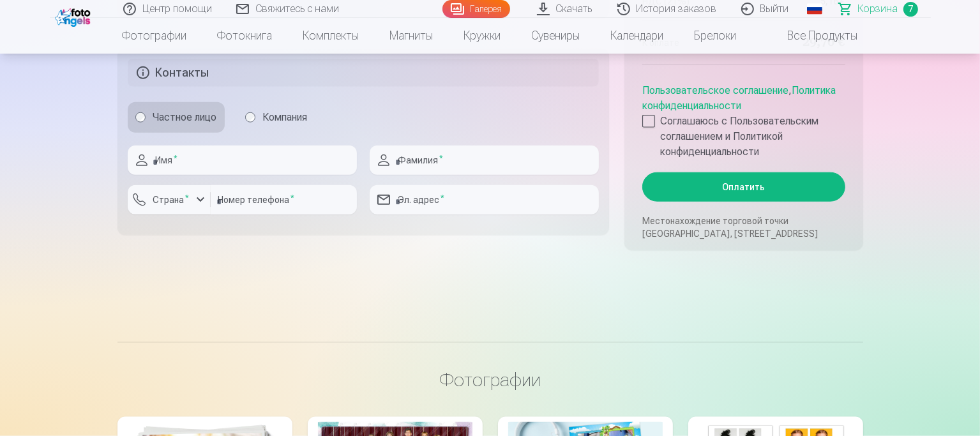
scroll to position [1532, 0]
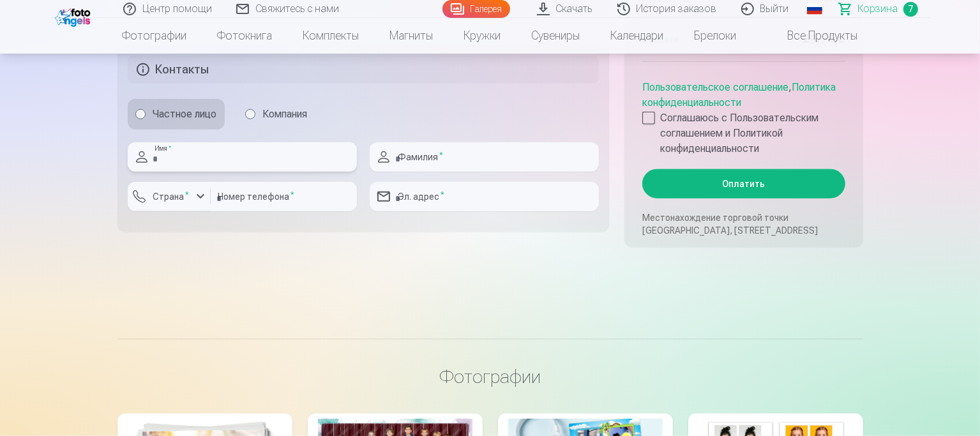
click at [202, 154] on input "text" at bounding box center [242, 156] width 229 height 29
type input "*"
click at [156, 158] on input "*********" at bounding box center [242, 156] width 229 height 29
type input "*********"
click at [412, 159] on input "text" at bounding box center [484, 156] width 229 height 29
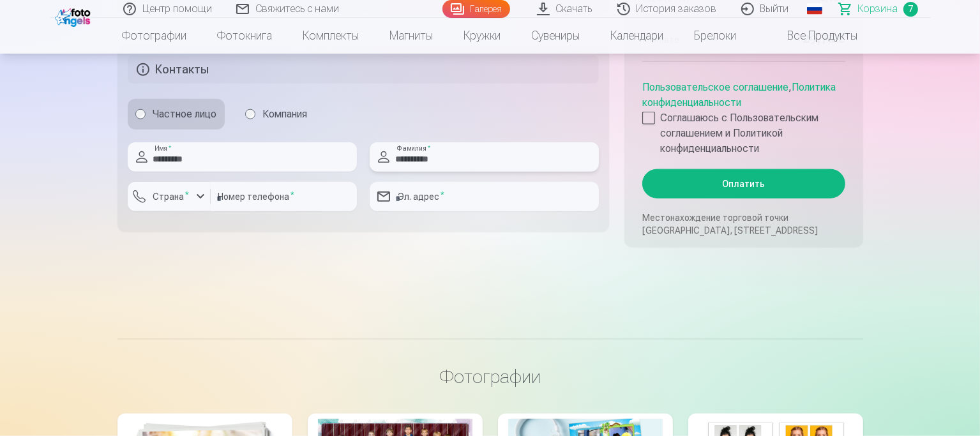
type input "**********"
click at [198, 195] on div "button" at bounding box center [200, 196] width 15 height 15
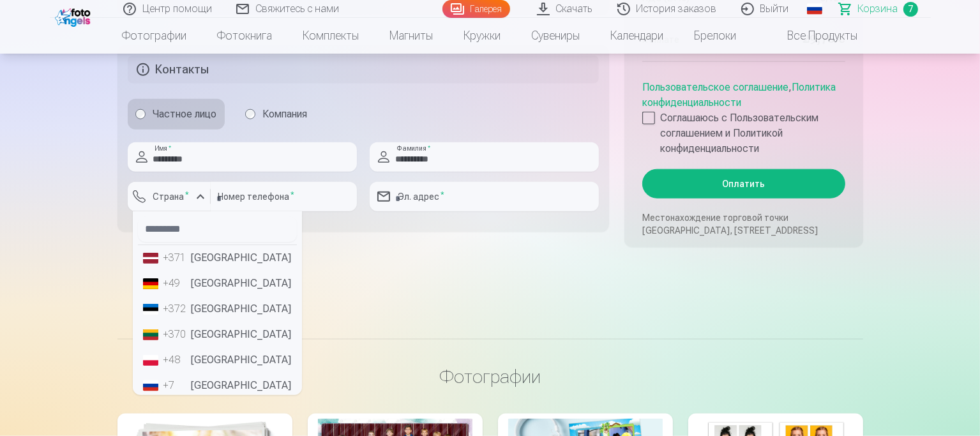
click at [211, 260] on li "+371 [GEOGRAPHIC_DATA]" at bounding box center [217, 258] width 159 height 26
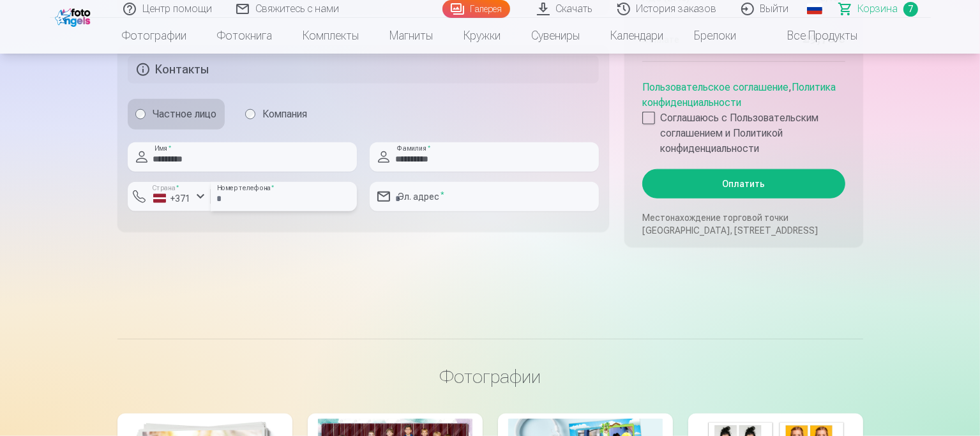
click at [237, 195] on input "number" at bounding box center [284, 196] width 146 height 29
type input "********"
click at [425, 203] on input "email" at bounding box center [484, 196] width 229 height 29
type input "**********"
drag, startPoint x: 153, startPoint y: 167, endPoint x: 109, endPoint y: 175, distance: 44.7
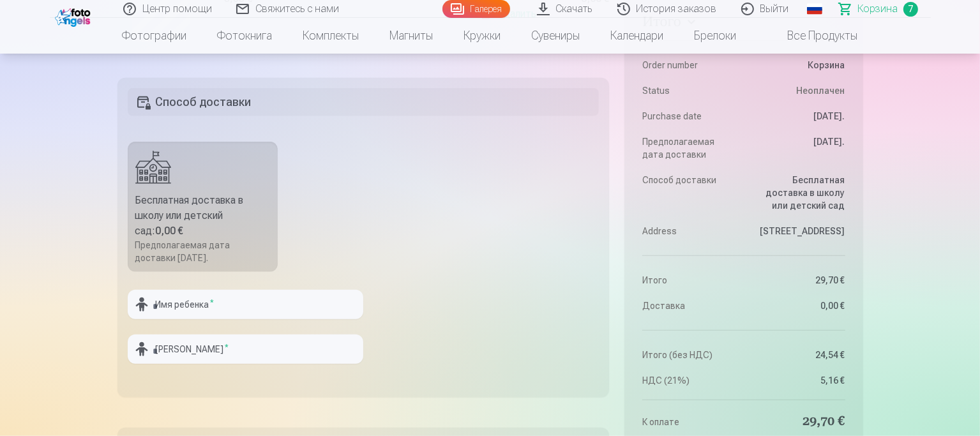
scroll to position [1149, 0]
type input "*****"
click at [183, 305] on input "text" at bounding box center [246, 304] width 236 height 29
type input "******"
click at [199, 357] on input "text" at bounding box center [246, 349] width 236 height 29
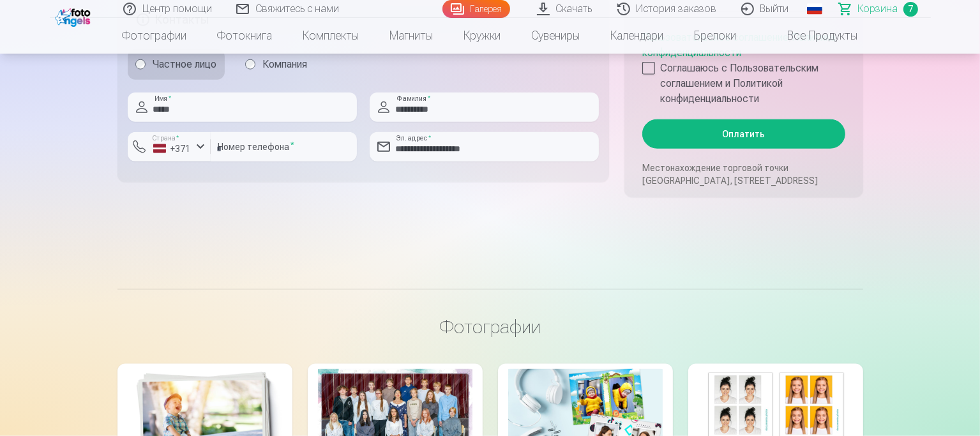
scroll to position [1596, 0]
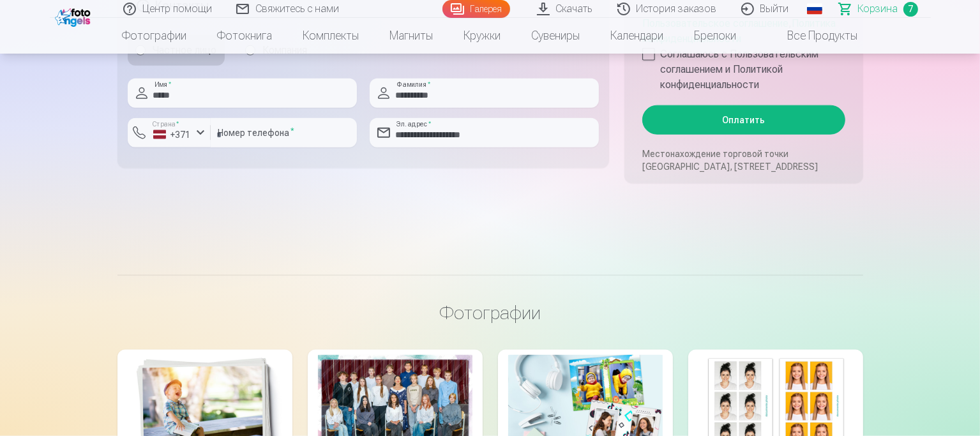
type input "**********"
click at [760, 122] on button "Оплатить" at bounding box center [743, 119] width 202 height 29
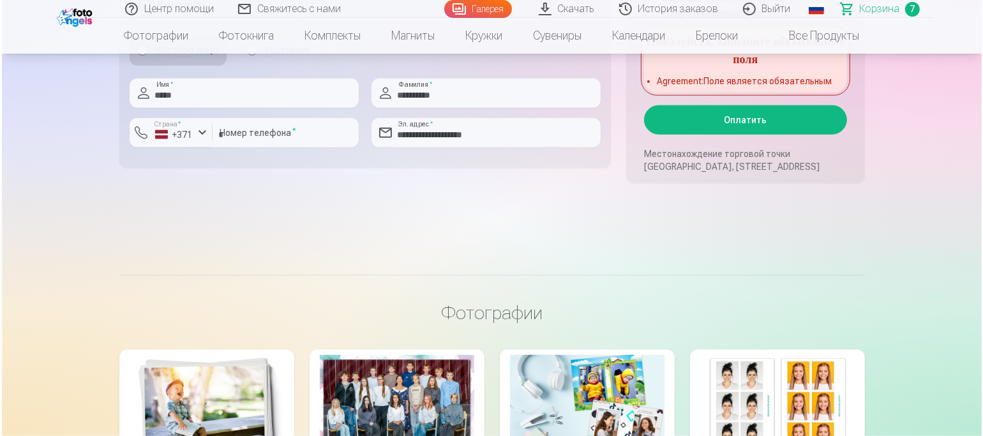
scroll to position [1404, 0]
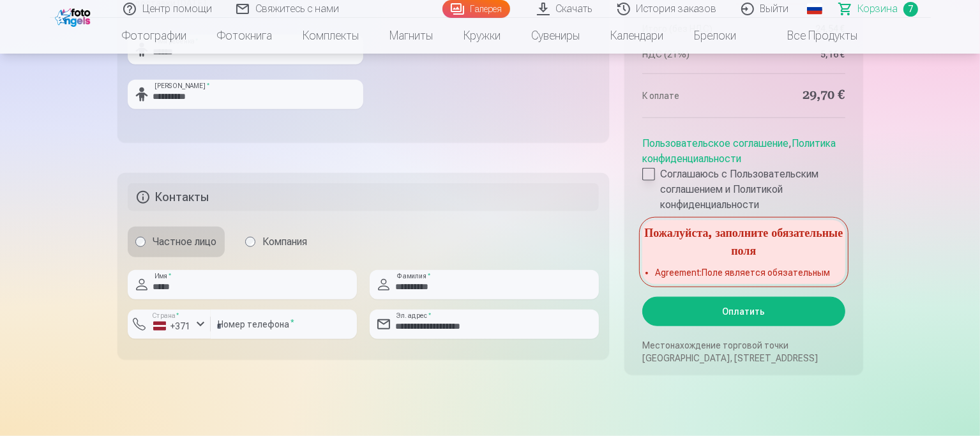
click at [652, 176] on div at bounding box center [648, 174] width 13 height 13
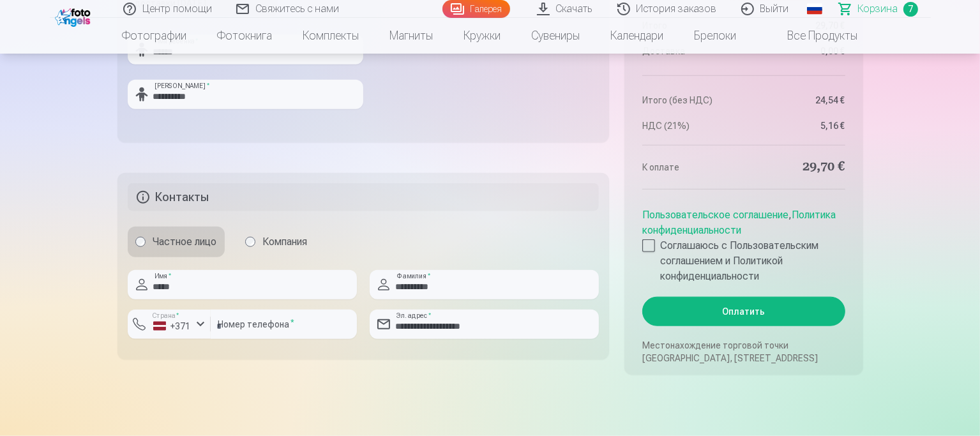
click at [714, 308] on button "Оплатить" at bounding box center [743, 311] width 202 height 29
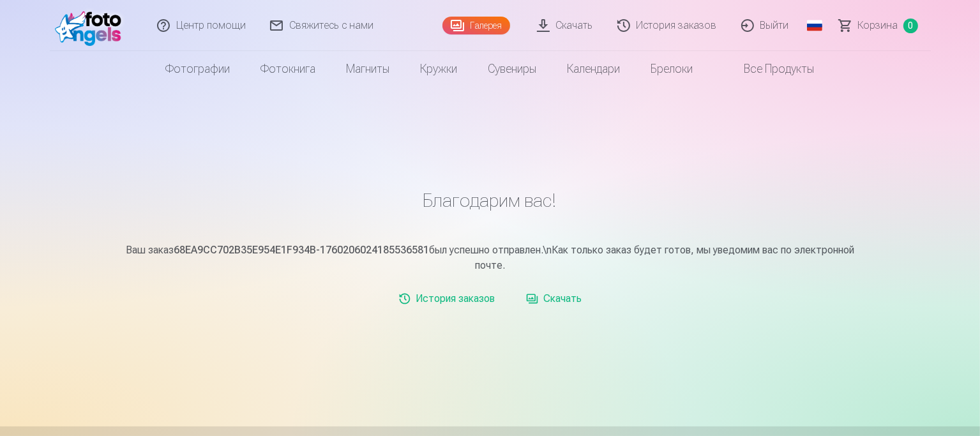
click at [761, 25] on link "Выйти" at bounding box center [766, 25] width 72 height 51
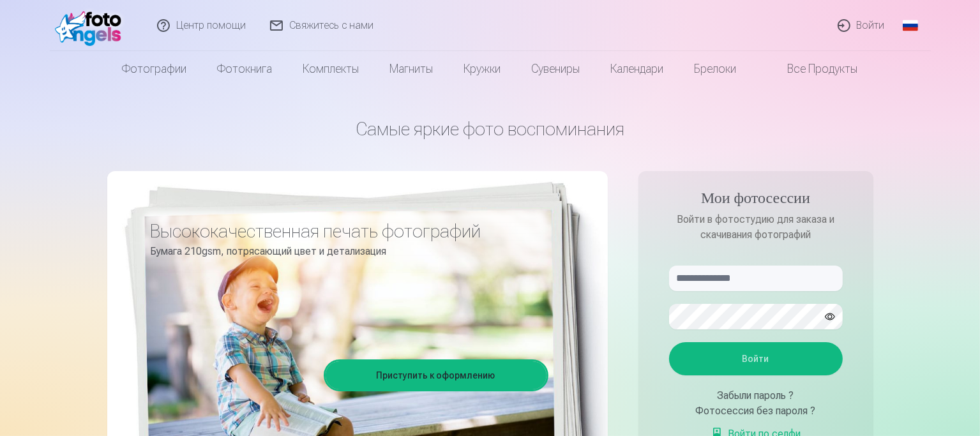
type input "**********"
click at [863, 29] on link "Войти" at bounding box center [862, 25] width 72 height 51
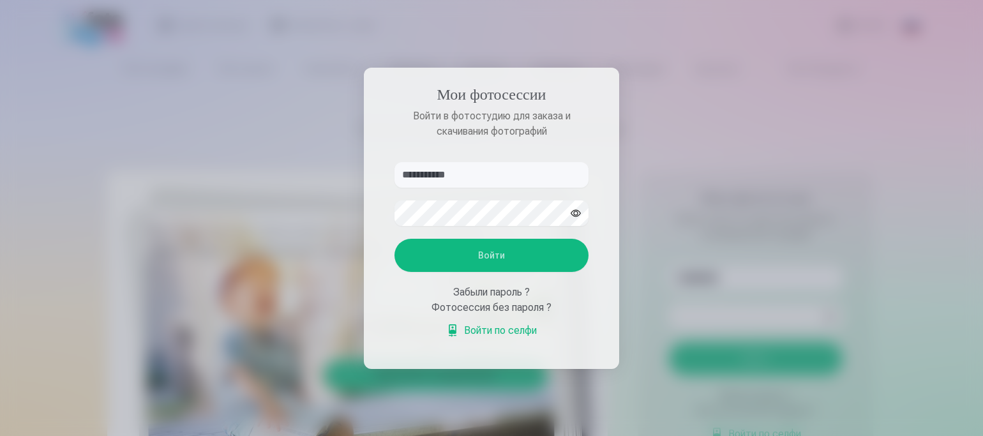
type input "**********"
click at [390, 215] on form "**********" at bounding box center [492, 256] width 220 height 189
click at [395, 239] on button "Войти" at bounding box center [492, 255] width 194 height 33
